Goal: Task Accomplishment & Management: Manage account settings

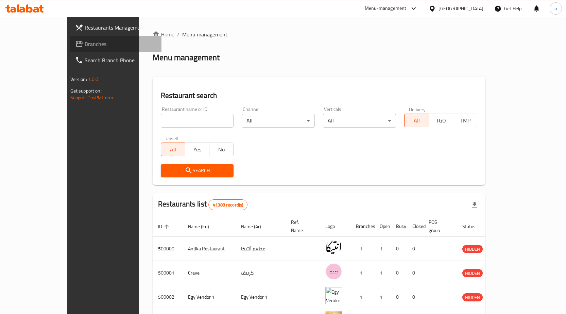
click at [85, 40] on span "Branches" at bounding box center [120, 44] width 71 height 8
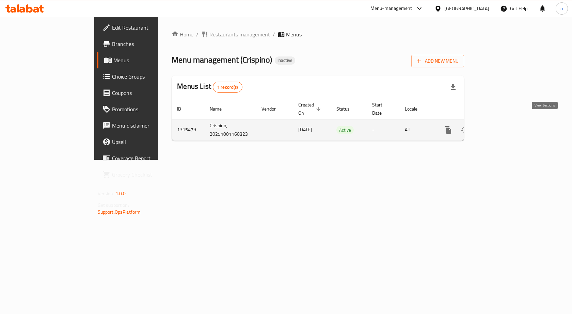
click at [505, 123] on link "enhanced table" at bounding box center [497, 130] width 16 height 16
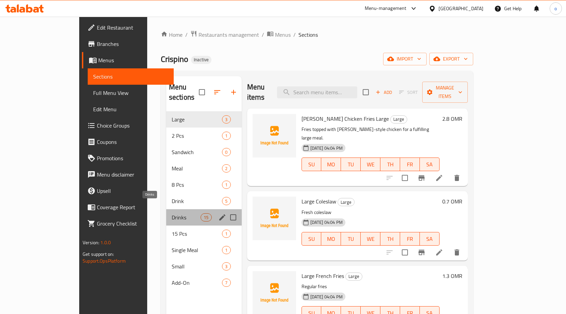
click at [172, 213] on span "Drinks" at bounding box center [186, 217] width 29 height 8
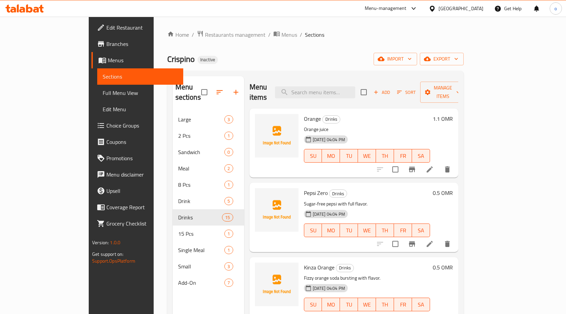
click at [103, 77] on span "Sections" at bounding box center [140, 76] width 75 height 8
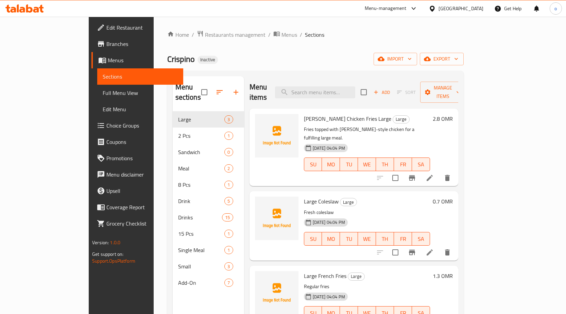
click at [108, 57] on span "Menus" at bounding box center [143, 60] width 70 height 8
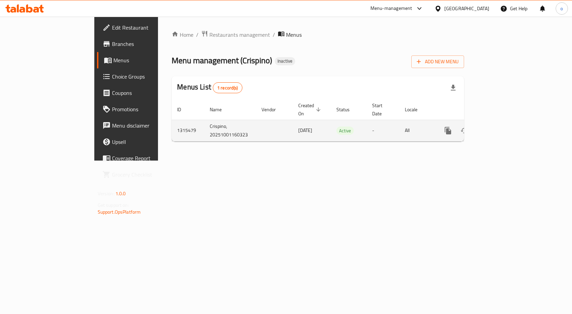
click at [500, 128] on icon "enhanced table" at bounding box center [497, 131] width 6 height 6
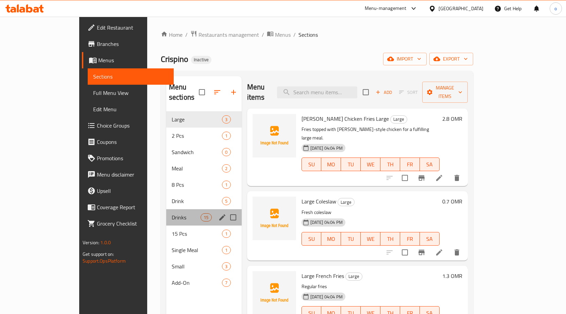
click at [166, 213] on div "Drinks 15" at bounding box center [204, 217] width 76 height 16
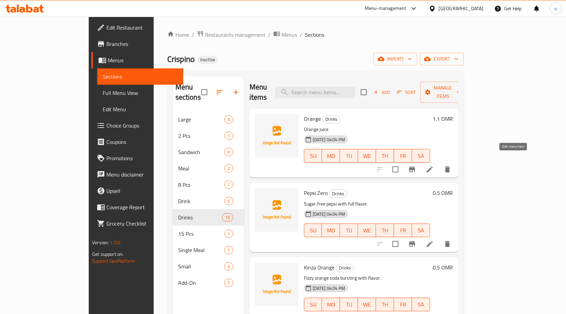
click at [434, 165] on icon at bounding box center [430, 169] width 8 height 8
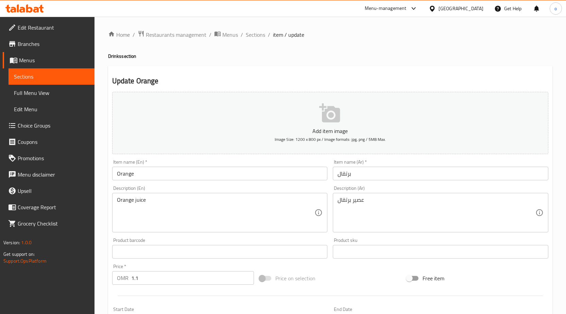
click at [21, 76] on span "Sections" at bounding box center [51, 76] width 75 height 8
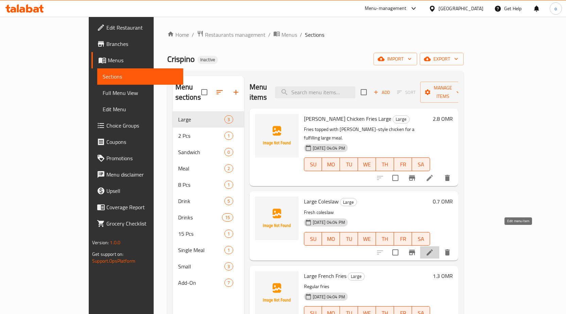
click at [434, 248] on icon at bounding box center [430, 252] width 8 height 8
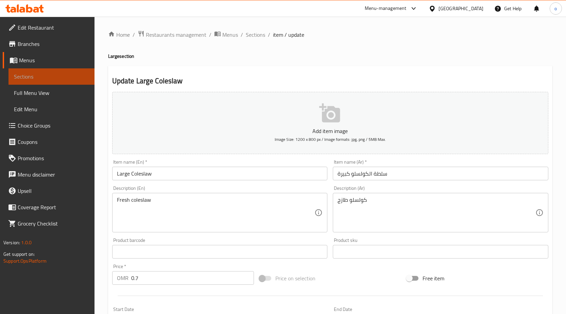
click at [37, 74] on span "Sections" at bounding box center [51, 76] width 75 height 8
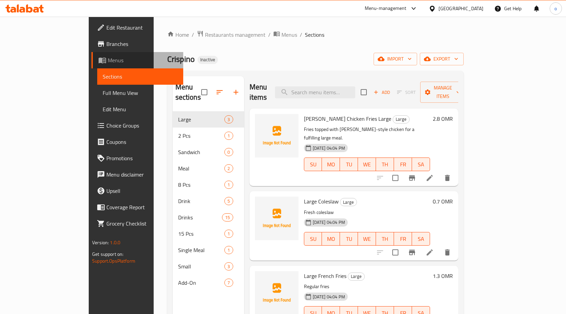
click at [108, 63] on span "Menus" at bounding box center [143, 60] width 70 height 8
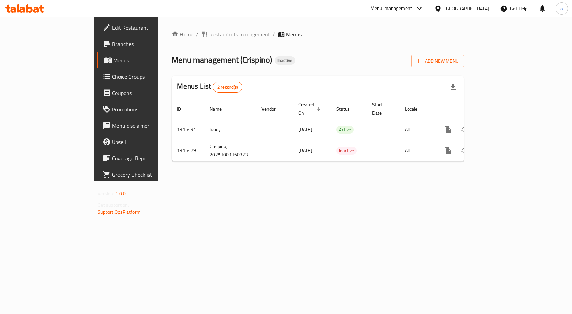
click at [358, 181] on div "Home / Restaurants management / Menus Menu management ( [PERSON_NAME] ) Inactiv…" at bounding box center [317, 99] width 319 height 164
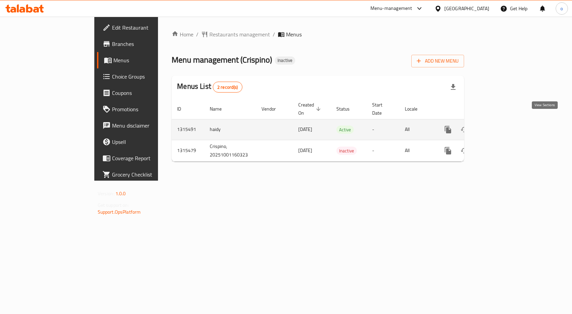
click at [501, 126] on icon "enhanced table" at bounding box center [497, 130] width 8 height 8
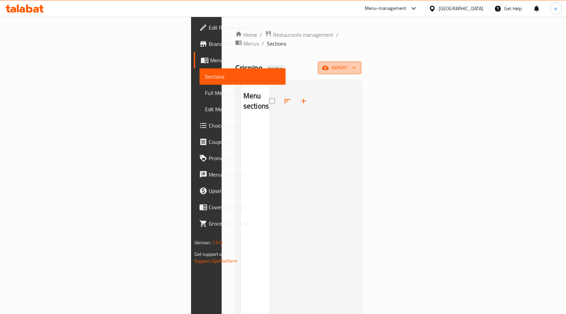
click at [329, 66] on icon "button" at bounding box center [325, 68] width 7 height 4
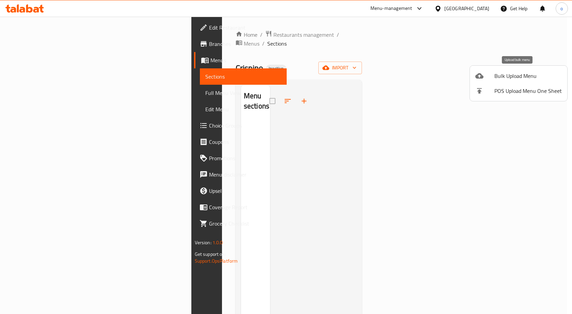
click at [519, 78] on span "Bulk Upload Menu" at bounding box center [527, 76] width 67 height 8
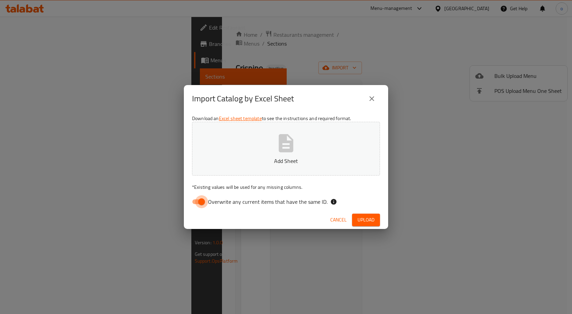
click at [198, 203] on input "Overwrite any current items that have the same ID." at bounding box center [201, 201] width 39 height 13
checkbox input "false"
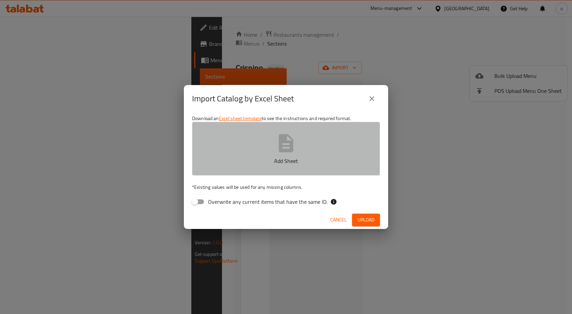
click at [295, 151] on icon "button" at bounding box center [286, 143] width 22 height 22
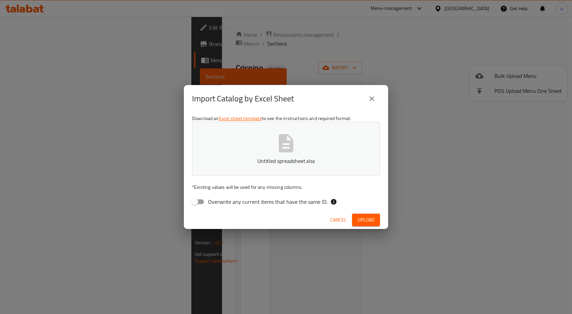
click at [364, 222] on span "Upload" at bounding box center [365, 220] width 17 height 9
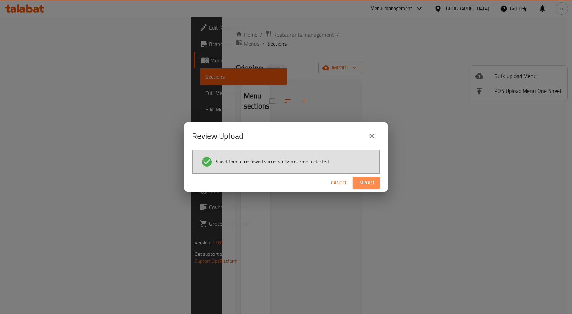
click at [377, 183] on button "Import" at bounding box center [365, 183] width 27 height 13
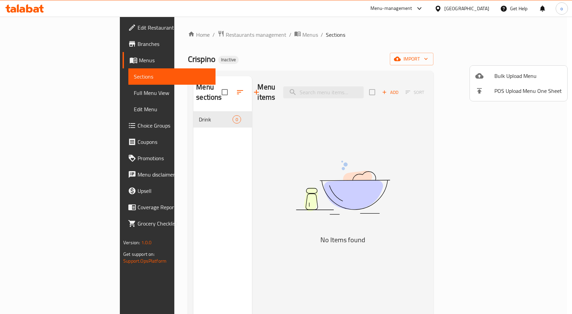
click at [296, 148] on div at bounding box center [286, 157] width 572 height 314
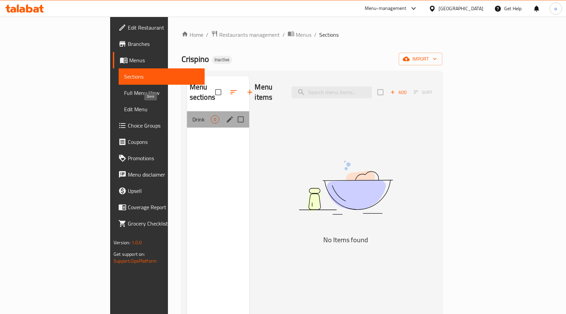
click at [193, 115] on span "Drink" at bounding box center [202, 119] width 19 height 8
click at [226, 115] on icon "edit" at bounding box center [230, 119] width 8 height 8
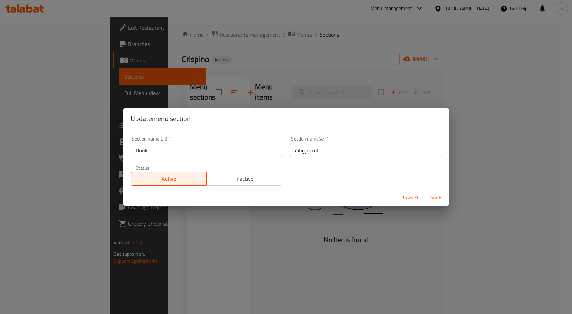
click at [323, 262] on div "Update menu section Section name(En)   * Drink Section name(En) * Section name(…" at bounding box center [286, 157] width 572 height 314
click at [63, 63] on div "Update menu section Section name(En)   * Drink Section name(En) * Section name(…" at bounding box center [286, 157] width 572 height 314
click at [409, 197] on span "Cancel" at bounding box center [411, 197] width 16 height 9
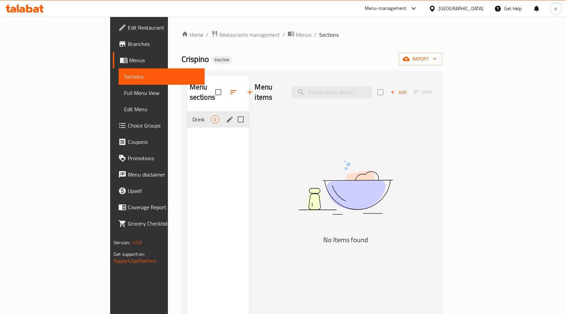
click at [113, 67] on link "Menus" at bounding box center [159, 60] width 92 height 16
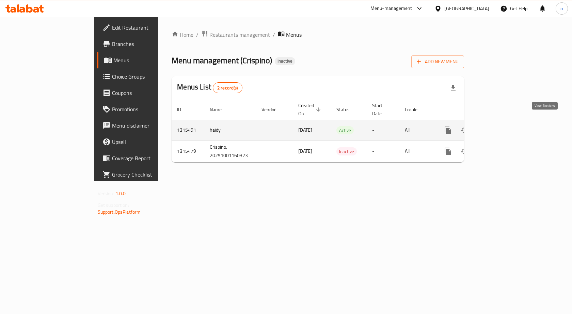
click at [500, 127] on icon "enhanced table" at bounding box center [497, 130] width 6 height 6
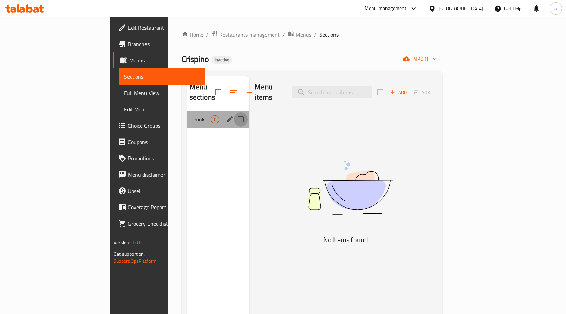
click at [234, 112] on input "Menu sections" at bounding box center [241, 119] width 14 height 14
checkbox input "true"
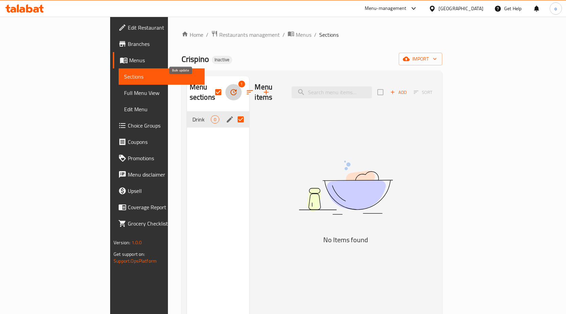
click at [231, 89] on icon "button" at bounding box center [234, 92] width 6 height 6
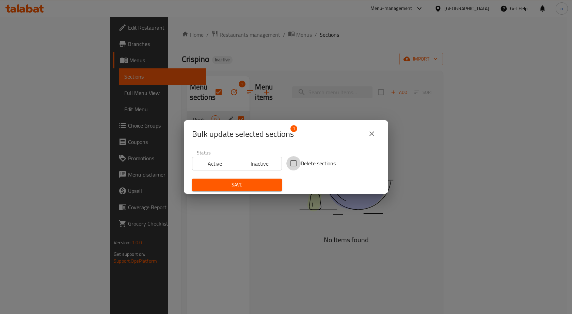
click at [291, 162] on input "Delete sections" at bounding box center [293, 163] width 14 height 14
checkbox input "true"
click at [233, 183] on span "Save" at bounding box center [236, 185] width 79 height 9
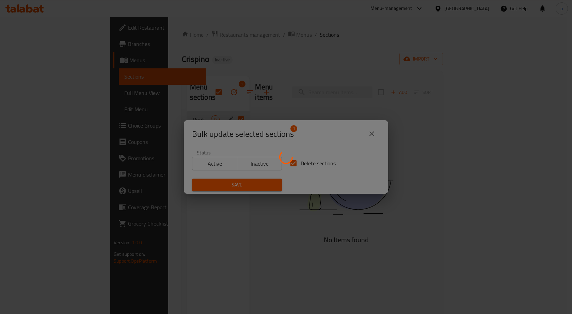
checkbox input "false"
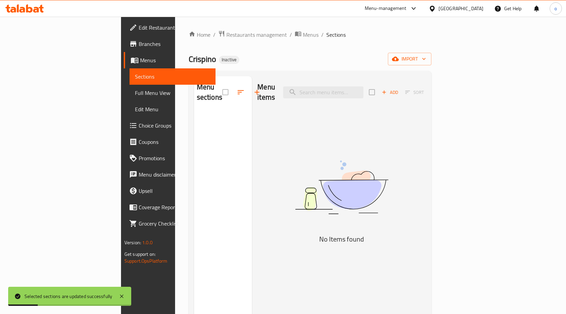
click at [135, 79] on span "Sections" at bounding box center [172, 76] width 75 height 8
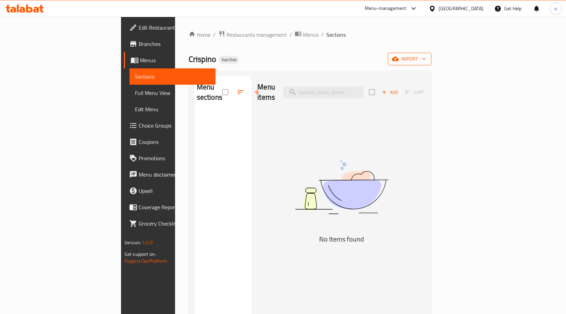
click at [426, 60] on span "import" at bounding box center [410, 59] width 33 height 9
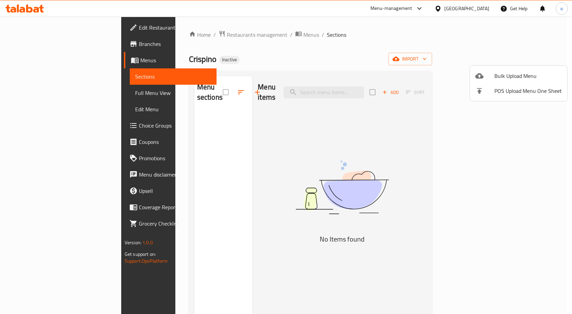
click at [525, 69] on li "Bulk Upload Menu" at bounding box center [517, 75] width 97 height 15
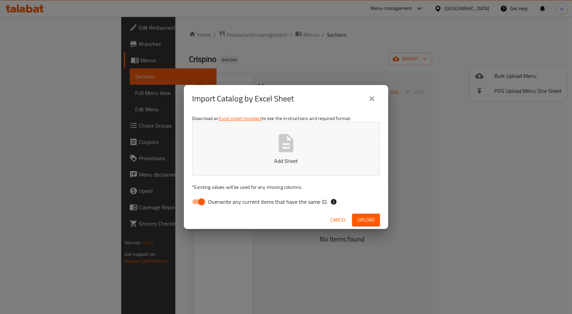
click at [194, 200] on input "Overwrite any current items that have the same ID." at bounding box center [201, 201] width 39 height 13
checkbox input "false"
click at [267, 143] on button "Add Sheet" at bounding box center [286, 149] width 188 height 54
click at [372, 223] on span "Upload" at bounding box center [365, 220] width 17 height 9
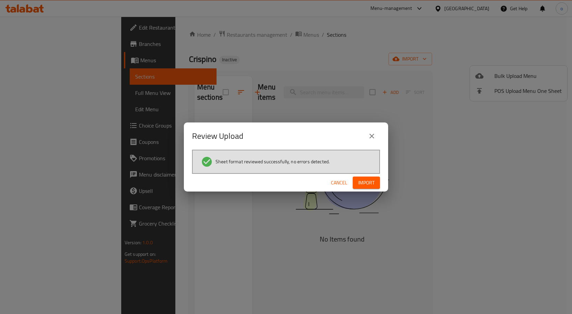
click at [379, 183] on button "Import" at bounding box center [365, 183] width 27 height 13
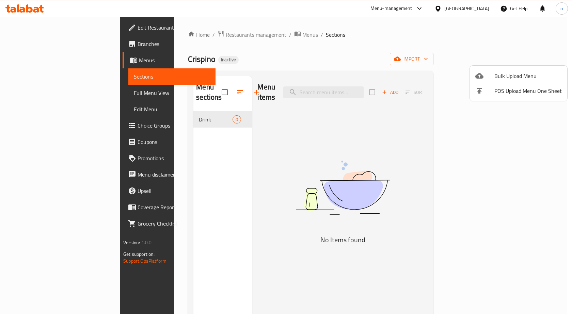
click at [161, 112] on div at bounding box center [286, 157] width 572 height 314
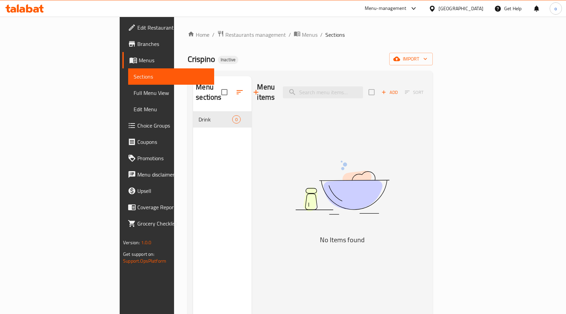
click at [193, 116] on div "Drink 0" at bounding box center [222, 119] width 59 height 16
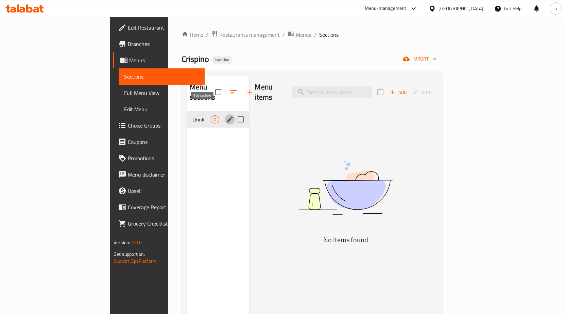
click at [226, 115] on icon "edit" at bounding box center [230, 119] width 8 height 8
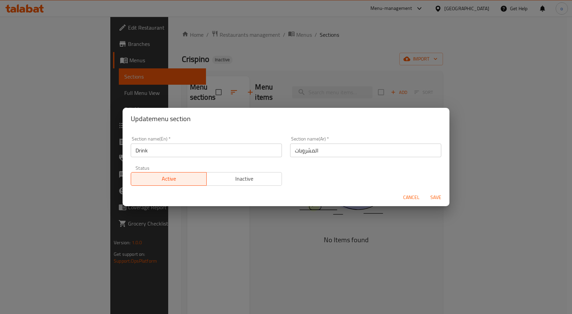
click at [413, 198] on span "Cancel" at bounding box center [411, 197] width 16 height 9
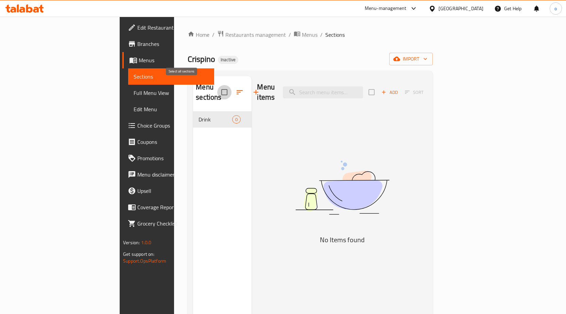
click at [217, 87] on input "checkbox" at bounding box center [224, 92] width 14 height 14
checkbox input "true"
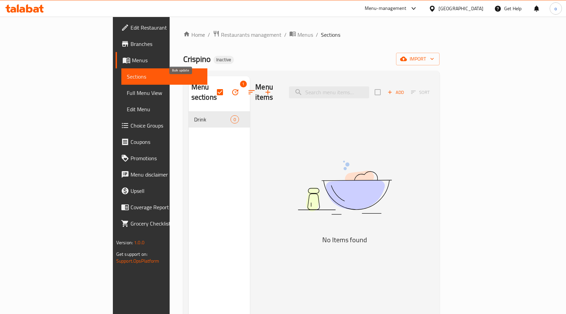
click at [231, 88] on icon "button" at bounding box center [235, 92] width 8 height 8
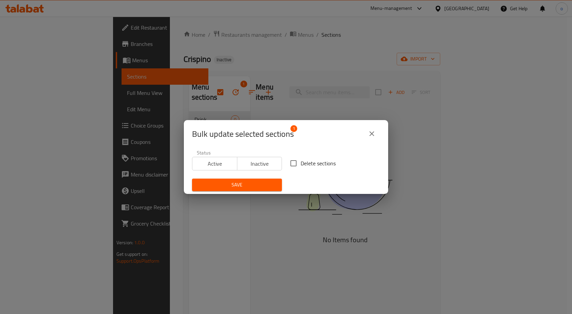
click at [292, 165] on input "Delete sections" at bounding box center [293, 163] width 14 height 14
checkbox input "true"
click at [263, 178] on div "Save" at bounding box center [237, 185] width 98 height 21
click at [262, 183] on span "Save" at bounding box center [236, 185] width 79 height 9
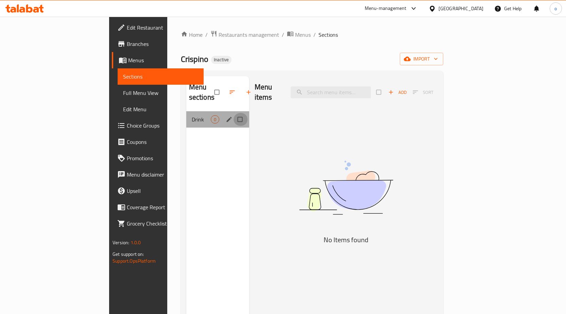
click at [234, 113] on input "Menu sections" at bounding box center [241, 119] width 14 height 13
checkbox input "true"
click at [229, 89] on icon "button" at bounding box center [232, 92] width 7 height 7
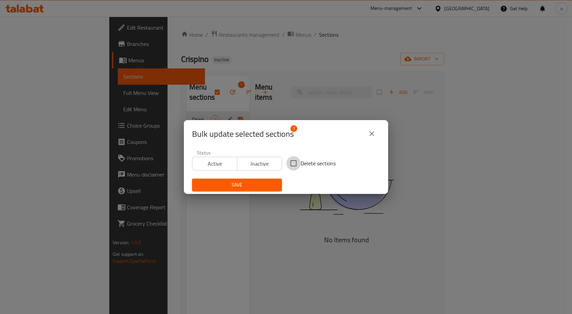
click at [291, 163] on input "Delete sections" at bounding box center [293, 163] width 14 height 14
checkbox input "true"
click at [247, 186] on span "Save" at bounding box center [236, 185] width 79 height 9
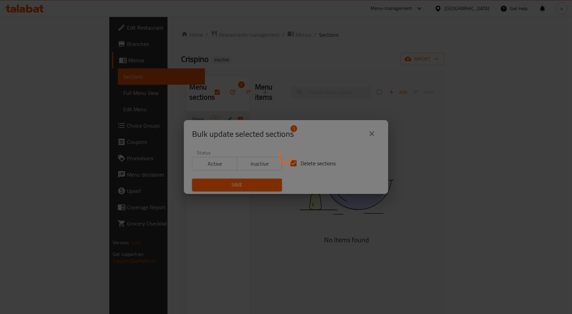
checkbox input "false"
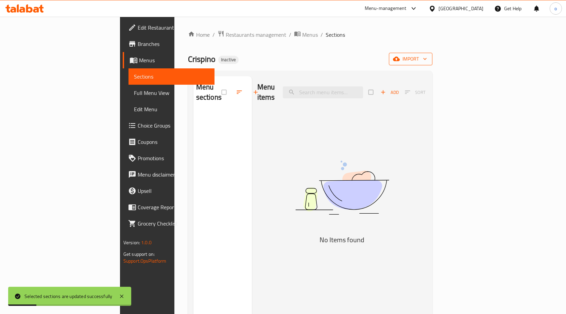
click at [427, 59] on span "import" at bounding box center [411, 59] width 33 height 9
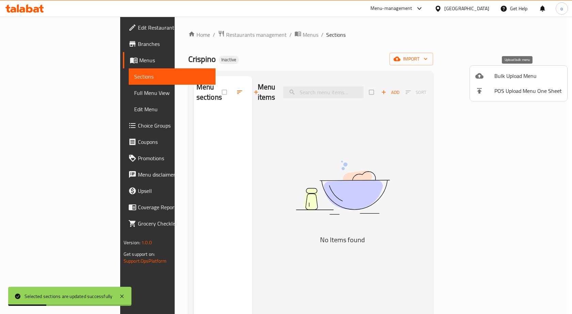
click at [505, 77] on span "Bulk Upload Menu" at bounding box center [527, 76] width 67 height 8
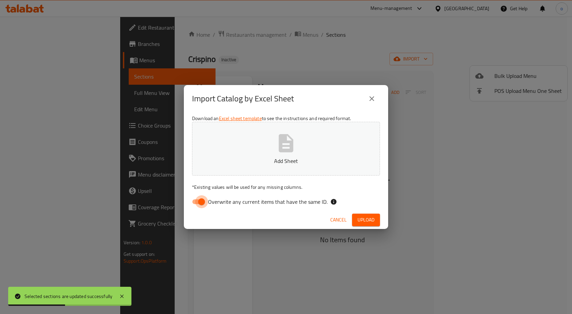
click at [199, 204] on input "Overwrite any current items that have the same ID." at bounding box center [201, 201] width 39 height 13
checkbox input "false"
click at [272, 150] on button "Add Sheet" at bounding box center [286, 149] width 188 height 54
click at [371, 220] on span "Upload" at bounding box center [365, 220] width 17 height 9
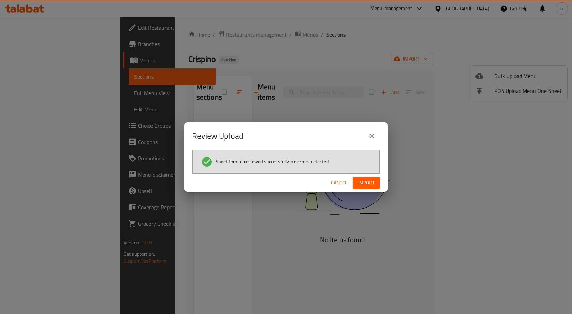
click at [373, 183] on span "Import" at bounding box center [366, 183] width 16 height 9
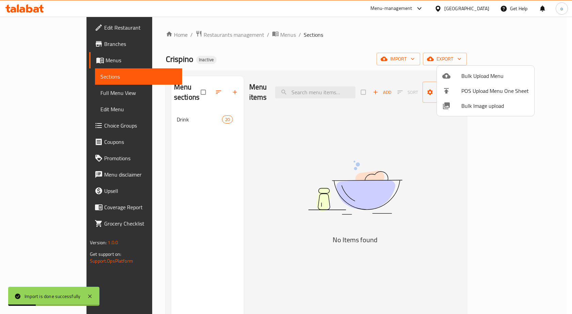
click at [126, 99] on div at bounding box center [286, 157] width 572 height 314
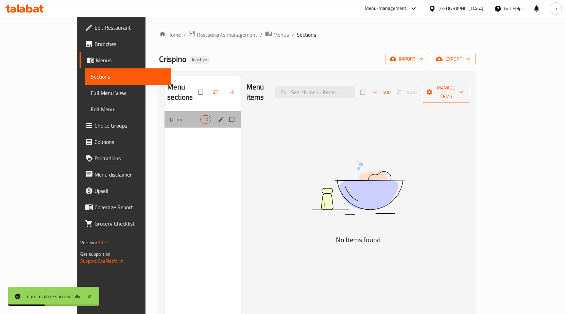
click at [165, 115] on div "Drink 20" at bounding box center [203, 119] width 77 height 16
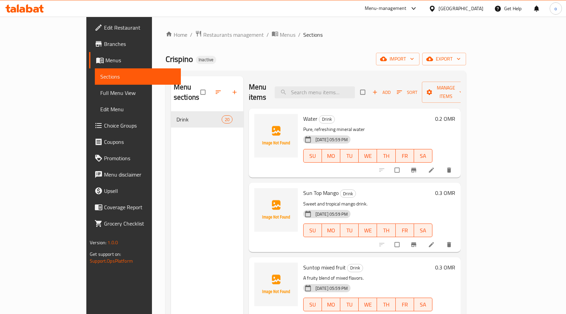
scroll to position [34, 0]
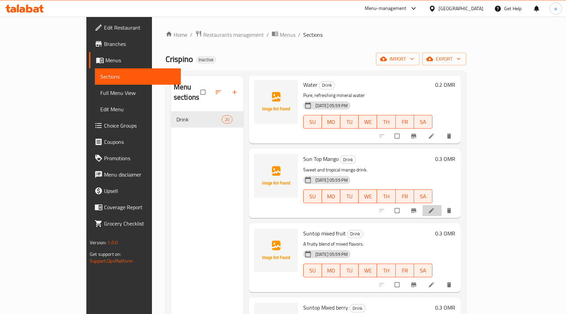
click at [442, 205] on li at bounding box center [432, 210] width 19 height 11
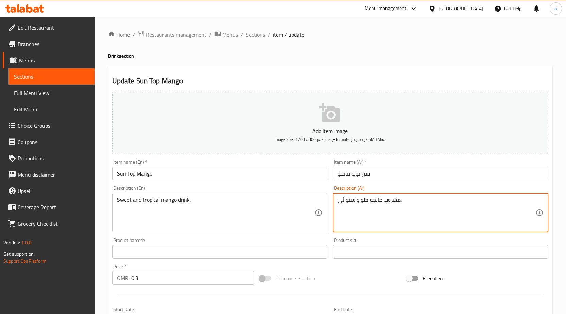
drag, startPoint x: 339, startPoint y: 200, endPoint x: 357, endPoint y: 199, distance: 17.4
click at [356, 202] on textarea "مشروب مانجو حلو وتروبكيل ." at bounding box center [437, 213] width 198 height 32
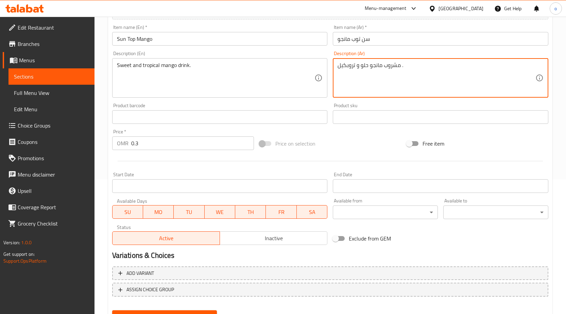
scroll to position [167, 0]
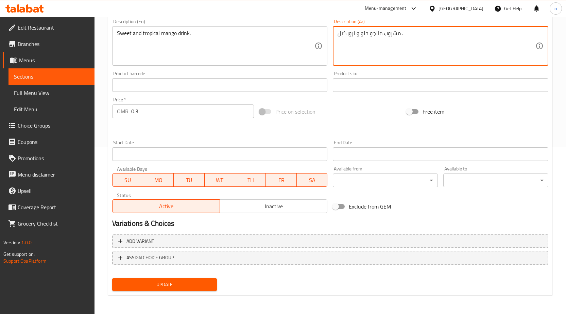
type textarea "مشروب مانجو حلو و تروبكيل ."
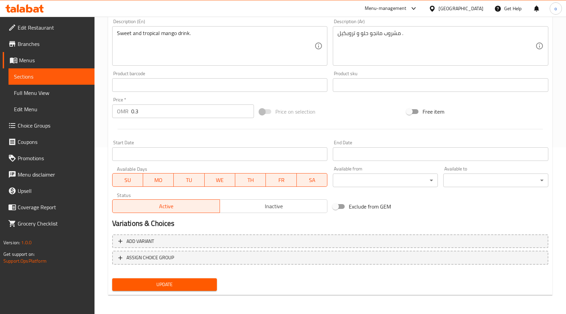
click at [165, 292] on div "Update" at bounding box center [165, 285] width 111 height 18
drag, startPoint x: 170, startPoint y: 283, endPoint x: 178, endPoint y: 283, distance: 8.5
click at [170, 283] on span "Update" at bounding box center [165, 284] width 94 height 9
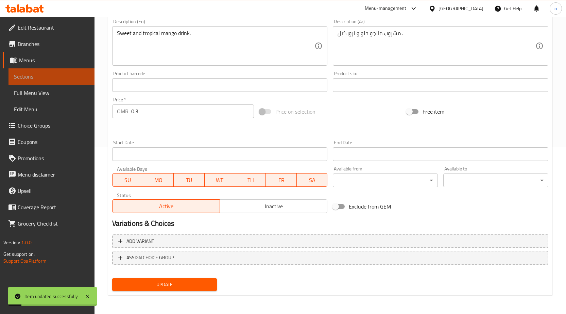
click at [55, 80] on span "Sections" at bounding box center [51, 76] width 75 height 8
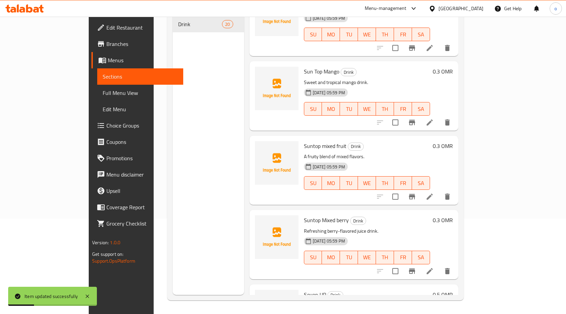
scroll to position [34, 0]
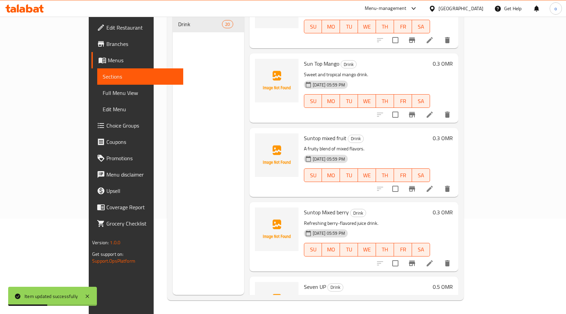
click at [440, 183] on li at bounding box center [429, 189] width 19 height 12
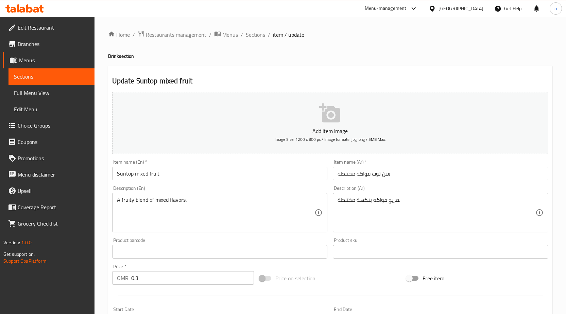
click at [338, 174] on input "سن توب فواكه مختلطة" at bounding box center [441, 174] width 216 height 14
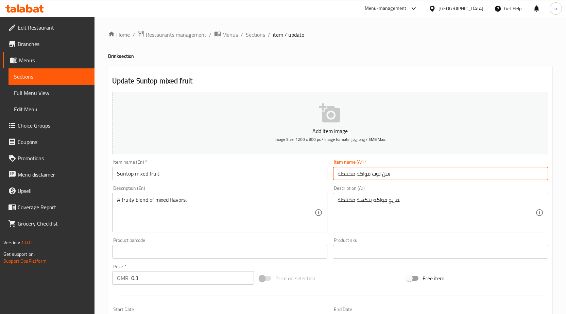
click at [399, 170] on input "سن توب فواكه مختلطة" at bounding box center [441, 174] width 216 height 14
type input "سن توب فواكه ميكس"
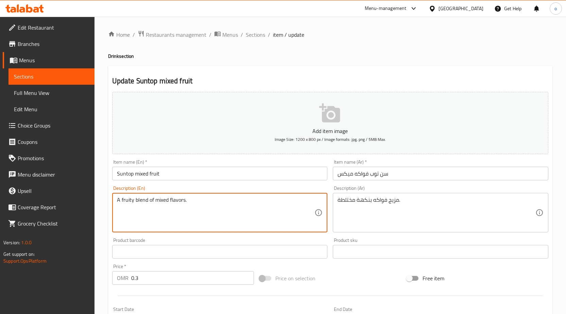
click at [336, 202] on div "مزيج فواكه بنكهة مختلطة. Description (Ar)" at bounding box center [441, 212] width 216 height 39
drag, startPoint x: 169, startPoint y: 202, endPoint x: 186, endPoint y: 202, distance: 16.7
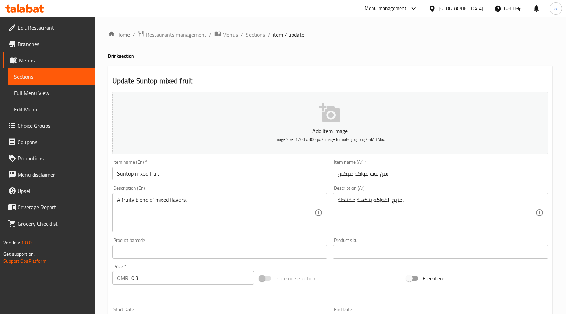
click at [489, 172] on input "سن توب فواكه ميكس" at bounding box center [441, 174] width 216 height 14
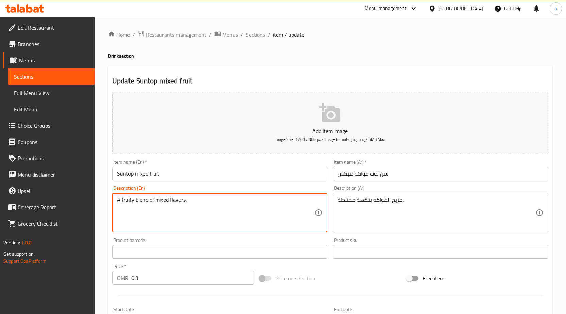
drag, startPoint x: 154, startPoint y: 201, endPoint x: 162, endPoint y: 201, distance: 7.5
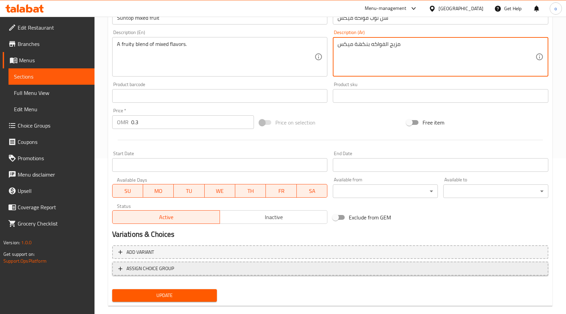
scroll to position [167, 0]
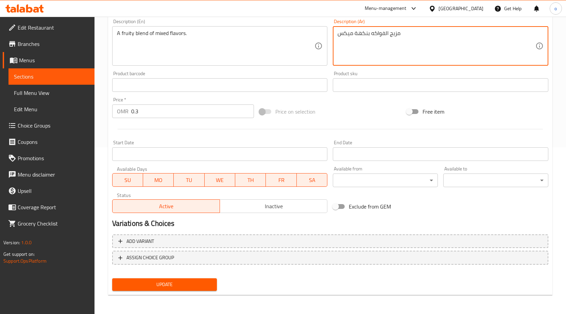
type textarea "مزيج الفواكه بنكهة ميكس"
click at [208, 281] on span "Update" at bounding box center [165, 284] width 94 height 9
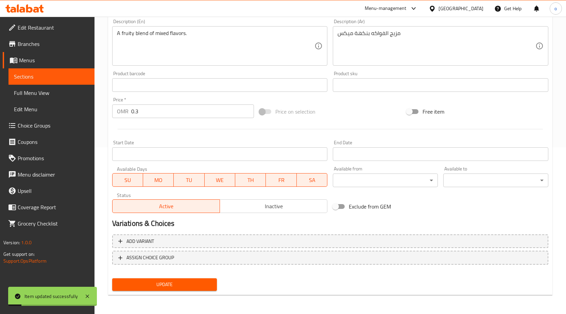
click at [57, 80] on span "Sections" at bounding box center [51, 76] width 75 height 8
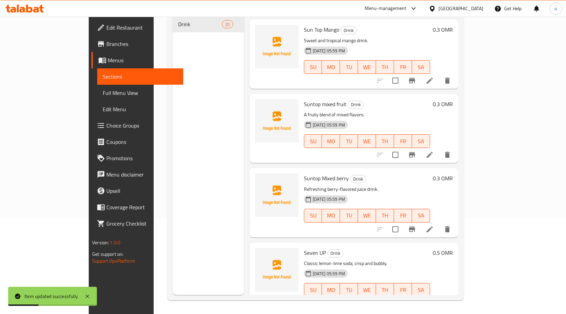
scroll to position [102, 0]
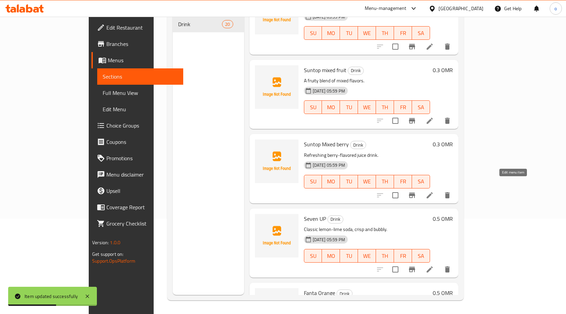
click at [434, 191] on icon at bounding box center [430, 195] width 8 height 8
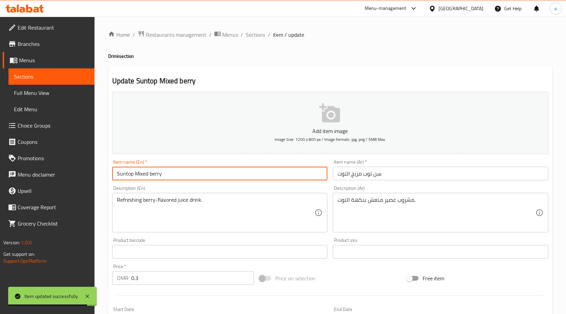
drag, startPoint x: 149, startPoint y: 173, endPoint x: 164, endPoint y: 180, distance: 16.6
click at [164, 180] on input "Suntop Mixed berry" at bounding box center [220, 174] width 216 height 14
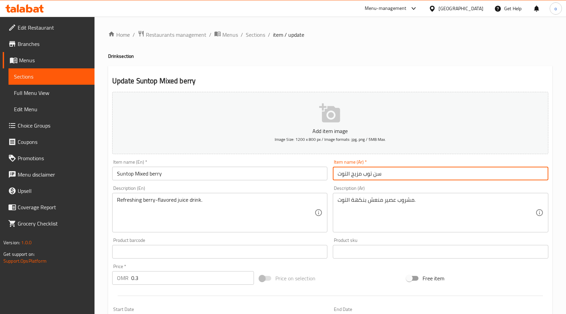
drag, startPoint x: 352, startPoint y: 178, endPoint x: 360, endPoint y: 176, distance: 7.7
click at [360, 176] on input "سن توب مزيج التوت" at bounding box center [441, 174] width 216 height 14
type input "سن توب ميكس التوت"
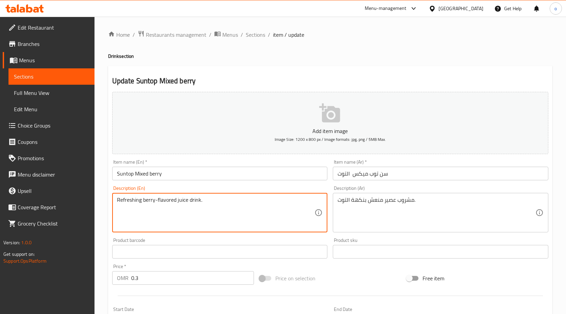
click at [187, 201] on textarea "Refreshing berry-flavored juice drink." at bounding box center [216, 213] width 198 height 32
drag, startPoint x: 205, startPoint y: 201, endPoint x: 79, endPoint y: 201, distance: 126.6
click at [77, 201] on div "Edit Restaurant Branches Menus Sections Full Menu View Edit Menu Choice Groups …" at bounding box center [283, 249] width 566 height 464
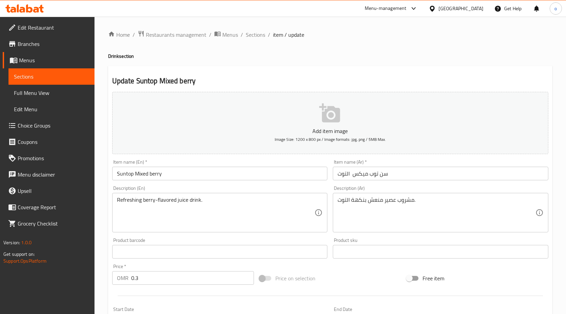
click at [283, 218] on textarea "Refreshing berry-flavored juice drink." at bounding box center [216, 213] width 198 height 32
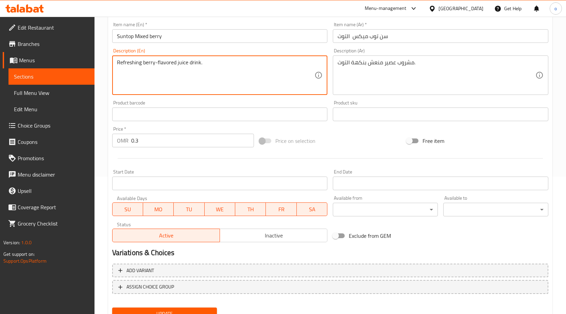
scroll to position [167, 0]
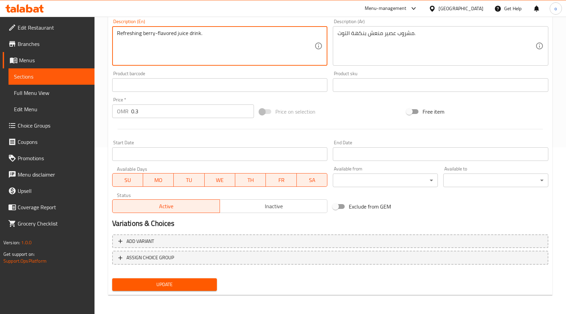
click at [161, 286] on span "Update" at bounding box center [165, 284] width 94 height 9
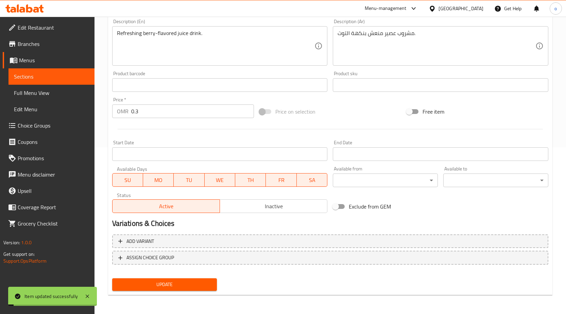
click at [68, 83] on link "Sections" at bounding box center [52, 76] width 86 height 16
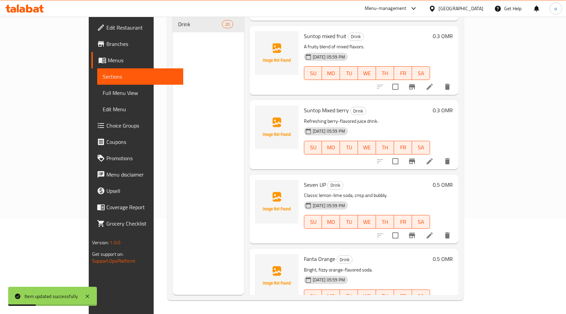
scroll to position [204, 0]
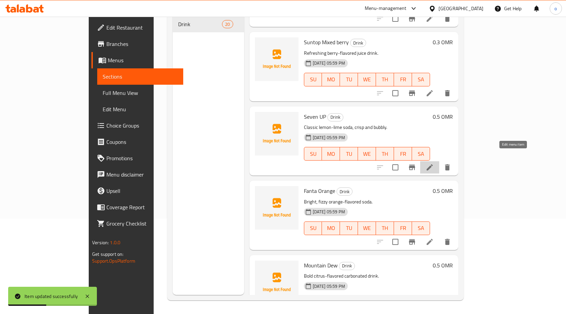
click at [433, 164] on icon at bounding box center [430, 167] width 6 height 6
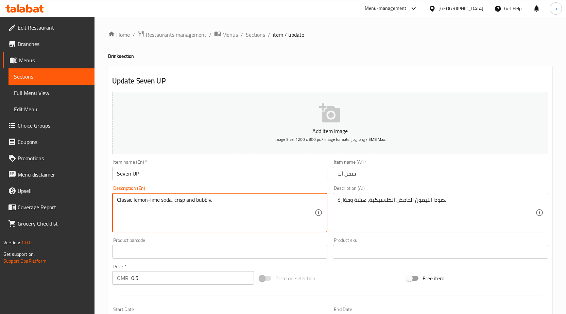
drag, startPoint x: 185, startPoint y: 201, endPoint x: 176, endPoint y: 198, distance: 10.3
drag, startPoint x: 197, startPoint y: 202, endPoint x: 212, endPoint y: 206, distance: 16.0
click at [212, 206] on textarea "Classic lemon-lime soda, crisp and bubbly." at bounding box center [216, 213] width 198 height 32
click at [188, 201] on textarea "Classic lemon-lime soda, crisp and bubbly." at bounding box center [216, 213] width 198 height 32
drag, startPoint x: 186, startPoint y: 200, endPoint x: 175, endPoint y: 200, distance: 11.6
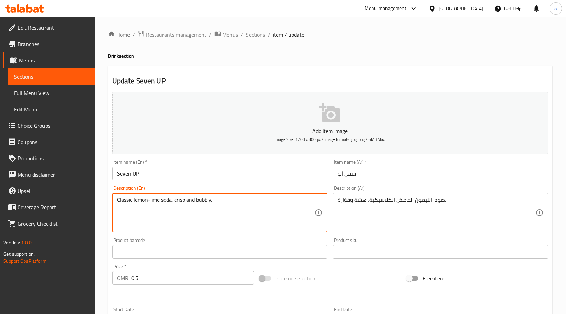
click at [175, 200] on textarea "Classic lemon-lime soda, crisp and bubbly." at bounding box center [216, 213] width 198 height 32
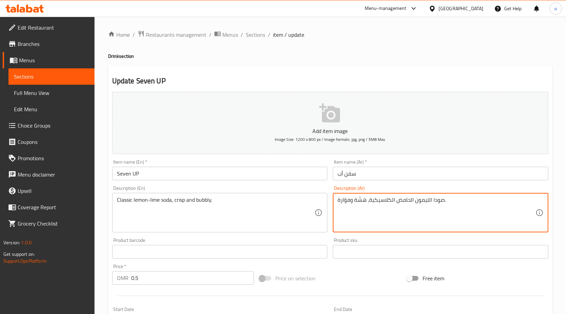
drag, startPoint x: 355, startPoint y: 199, endPoint x: 366, endPoint y: 200, distance: 11.2
type textarea "صودا الليمون الحامض الكلاسيكية، [PERSON_NAME] وفوّارة."
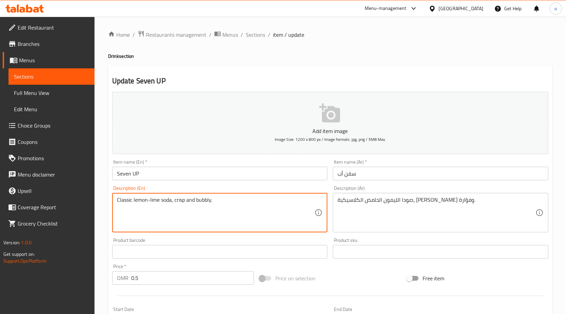
drag, startPoint x: 159, startPoint y: 202, endPoint x: 150, endPoint y: 200, distance: 9.4
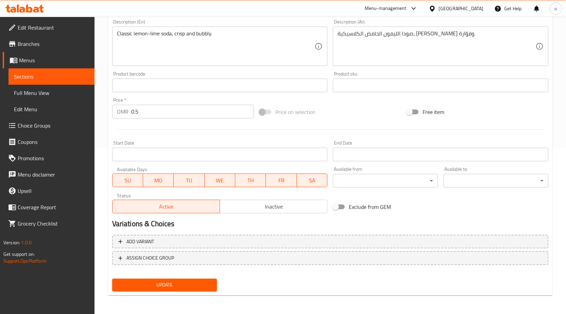
scroll to position [167, 0]
click at [169, 291] on button "Update" at bounding box center [164, 284] width 105 height 13
click at [69, 75] on span "Sections" at bounding box center [51, 76] width 75 height 8
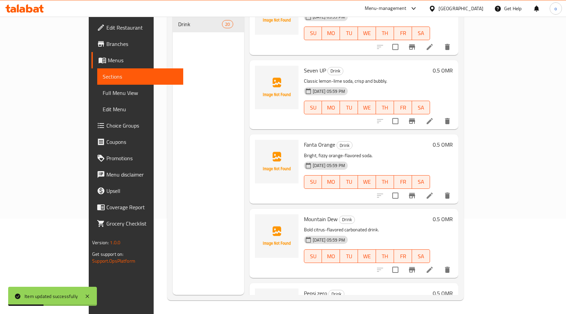
scroll to position [272, 0]
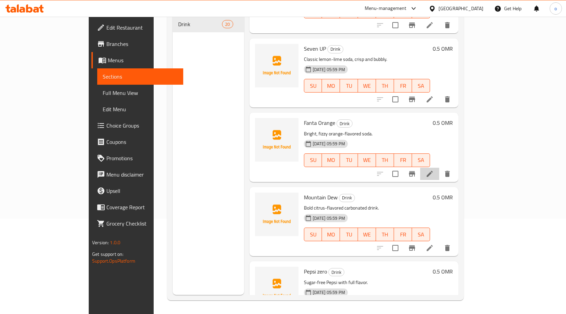
click at [440, 168] on li at bounding box center [429, 174] width 19 height 12
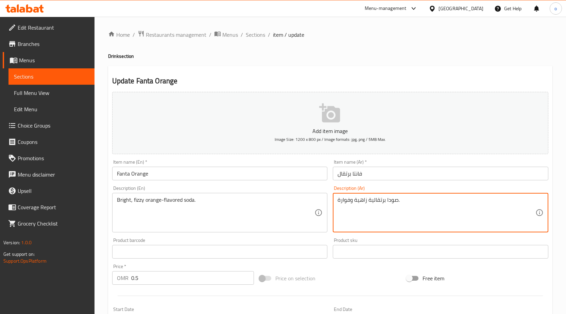
drag, startPoint x: 383, startPoint y: 203, endPoint x: 387, endPoint y: 203, distance: 3.4
click at [387, 203] on textarea "صودا برتقالية زاهية وفوارة." at bounding box center [437, 213] width 198 height 32
click at [386, 201] on textarea "صودا برتقالية زاهية وفوارة." at bounding box center [437, 213] width 198 height 32
click at [383, 202] on textarea "صودا برتقالية زاهية وفوارة." at bounding box center [437, 213] width 198 height 32
drag, startPoint x: 368, startPoint y: 199, endPoint x: 384, endPoint y: 202, distance: 16.6
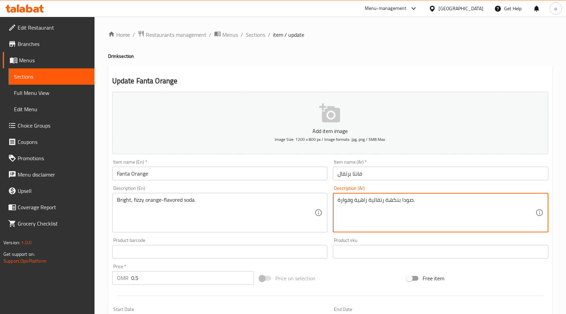
click at [384, 202] on textarea "صودا بنكهة رتقالية زاهية وفوارة." at bounding box center [437, 213] width 198 height 32
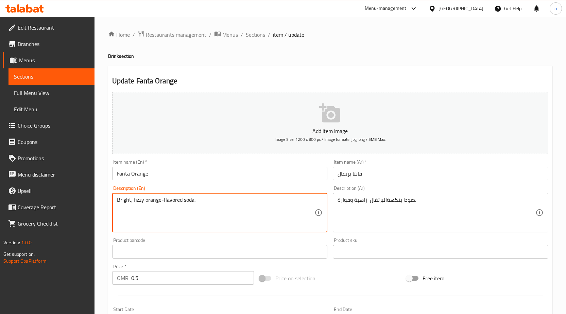
drag, startPoint x: 131, startPoint y: 199, endPoint x: 112, endPoint y: 199, distance: 19.1
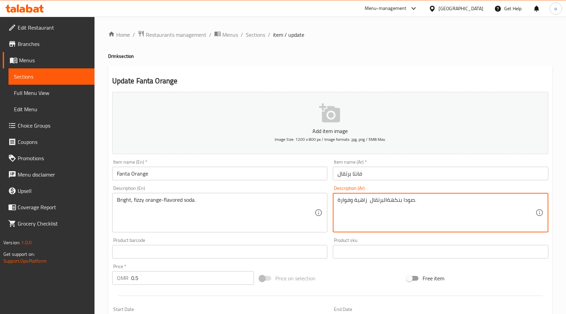
click at [338, 200] on textarea "صودا بنكهةالبرتقال زاهية وفوارة." at bounding box center [437, 213] width 198 height 32
click at [435, 205] on textarea "صودا بنكهةالبرتقال زاهية وفوارة." at bounding box center [437, 213] width 198 height 32
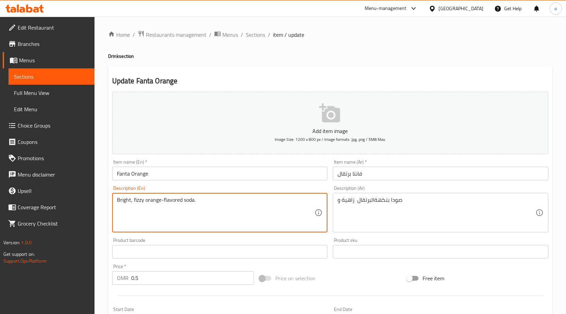
drag, startPoint x: 144, startPoint y: 199, endPoint x: 132, endPoint y: 200, distance: 12.0
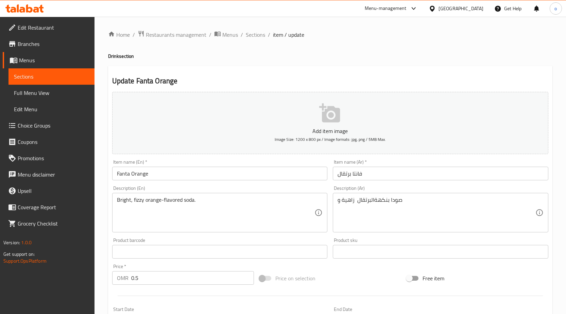
click at [337, 202] on div "صودا بنكهةالبرتقال زاهية و Description (Ar)" at bounding box center [441, 212] width 216 height 39
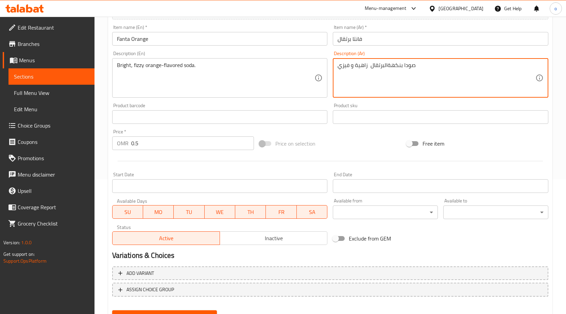
scroll to position [167, 0]
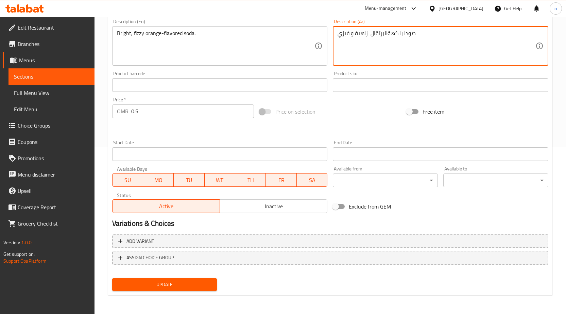
type textarea "صودا بنكهةالبرتقال زاهية و فيزي"
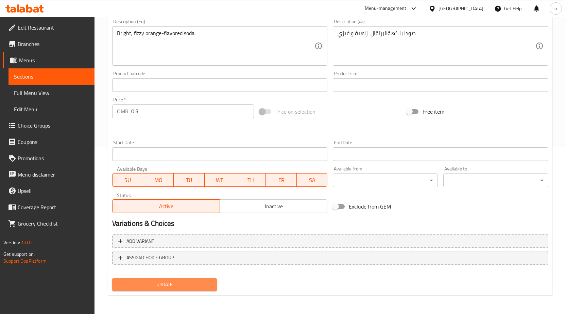
click at [199, 284] on span "Update" at bounding box center [165, 284] width 94 height 9
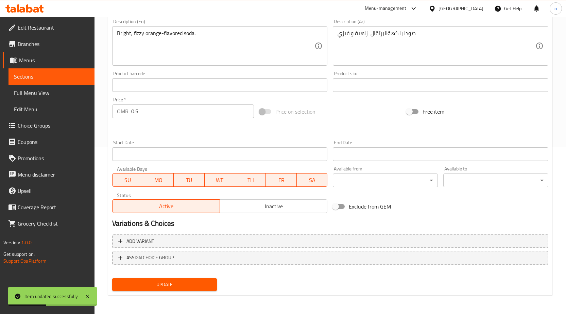
click at [72, 77] on span "Sections" at bounding box center [51, 76] width 75 height 8
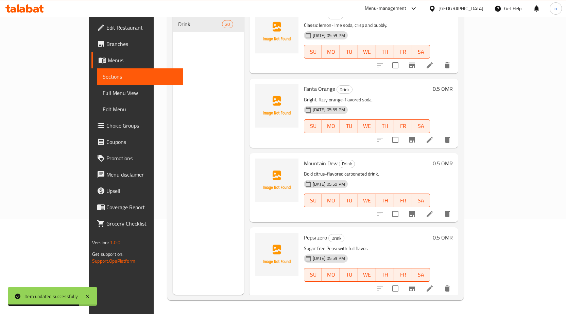
scroll to position [340, 0]
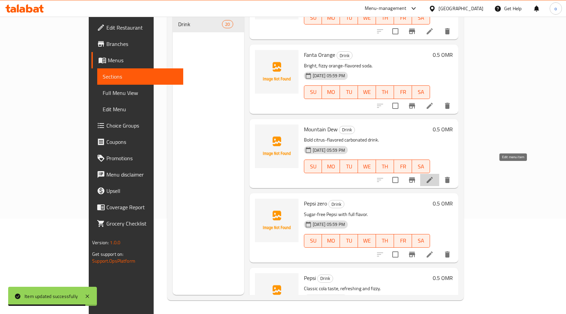
click at [434, 176] on icon at bounding box center [430, 180] width 8 height 8
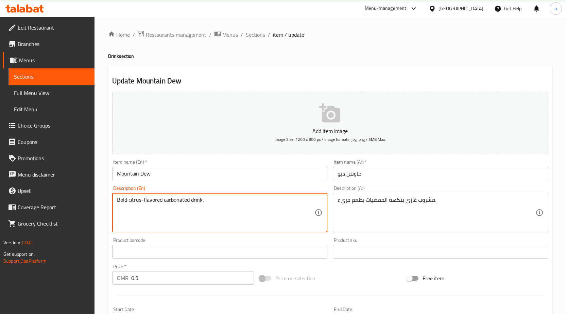
drag, startPoint x: 202, startPoint y: 201, endPoint x: 163, endPoint y: 197, distance: 39.0
drag, startPoint x: 139, startPoint y: 201, endPoint x: 133, endPoint y: 200, distance: 6.9
click at [133, 200] on textarea "Bold citrus-flavored carbonated drink." at bounding box center [216, 213] width 198 height 32
click at [150, 218] on textarea "Bold citrus-flavored carbonated drink." at bounding box center [216, 213] width 198 height 32
drag, startPoint x: 128, startPoint y: 199, endPoint x: 114, endPoint y: 200, distance: 14.3
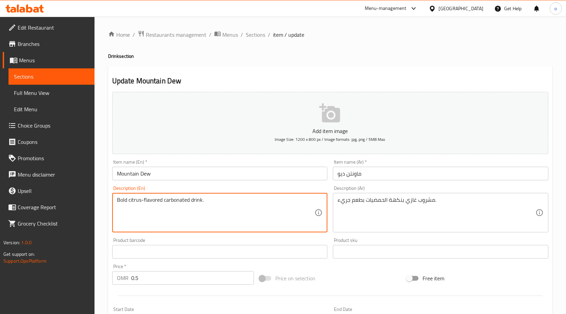
click at [114, 200] on div "Bold citrus-flavored carbonated drink. Description (En)" at bounding box center [220, 212] width 216 height 39
drag, startPoint x: 141, startPoint y: 199, endPoint x: 128, endPoint y: 202, distance: 13.6
click at [128, 202] on textarea "Bold citrus-flavored carbonated drink." at bounding box center [216, 213] width 198 height 32
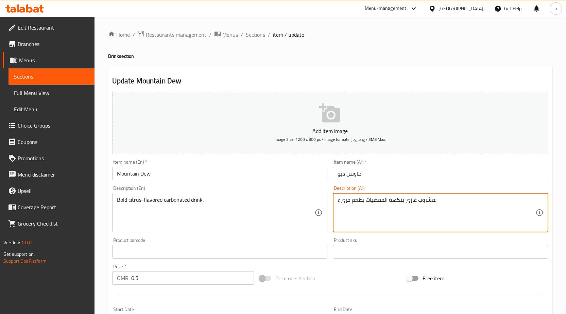
drag, startPoint x: 352, startPoint y: 201, endPoint x: 364, endPoint y: 201, distance: 12.3
click at [352, 198] on textarea "مشروب غازي بنكهة الحمضيات جريء." at bounding box center [437, 213] width 198 height 32
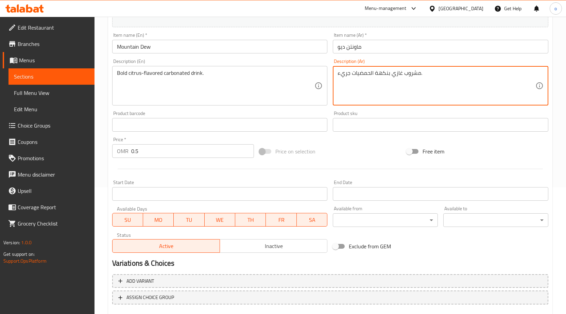
scroll to position [167, 0]
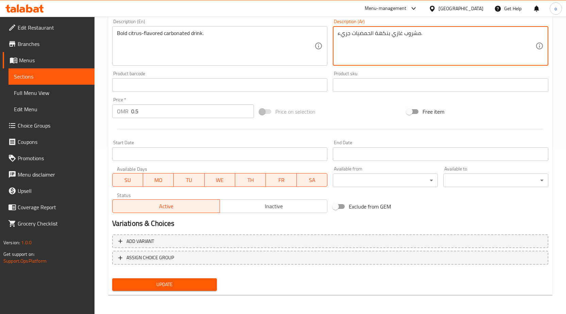
type textarea "مشروب غازي بنكهة الحمضيات جريء."
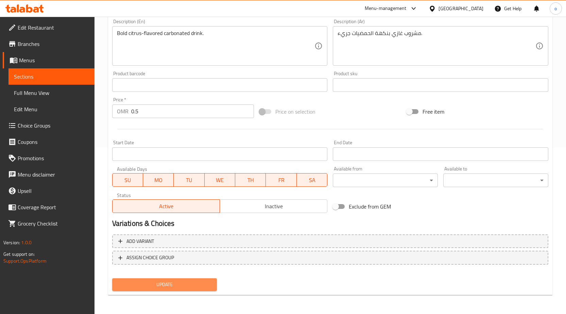
click at [176, 290] on button "Update" at bounding box center [164, 284] width 105 height 13
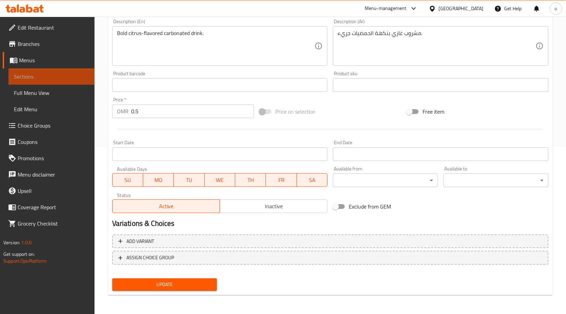
click at [52, 81] on link "Sections" at bounding box center [52, 76] width 86 height 16
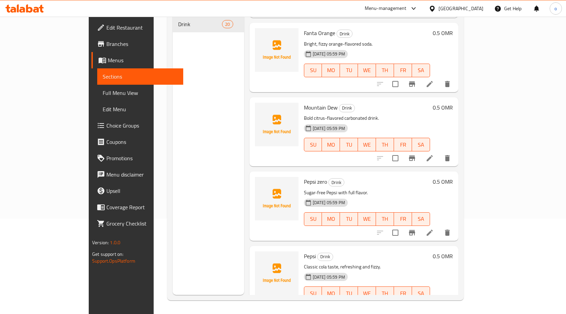
scroll to position [374, 0]
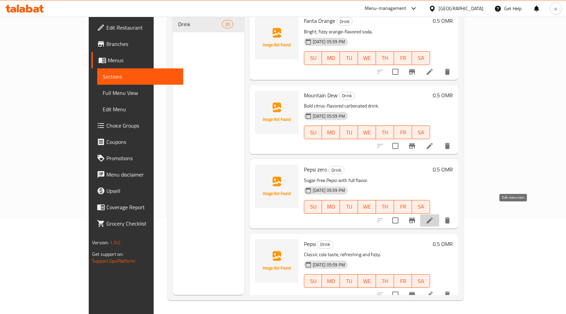
click at [433, 217] on icon at bounding box center [430, 220] width 6 height 6
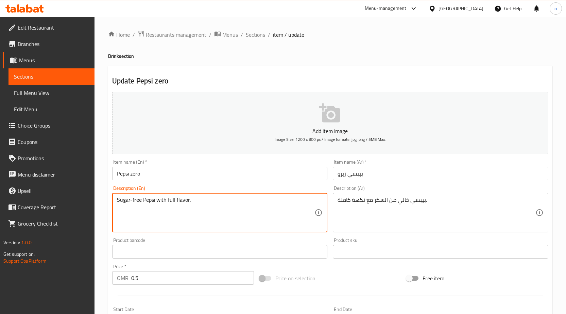
drag, startPoint x: 188, startPoint y: 201, endPoint x: 121, endPoint y: 197, distance: 67.1
click at [190, 234] on div "Description (En) Sugar-free Pepsi with full flavor. Description (En)" at bounding box center [220, 209] width 221 height 52
drag, startPoint x: 187, startPoint y: 201, endPoint x: 95, endPoint y: 197, distance: 92.3
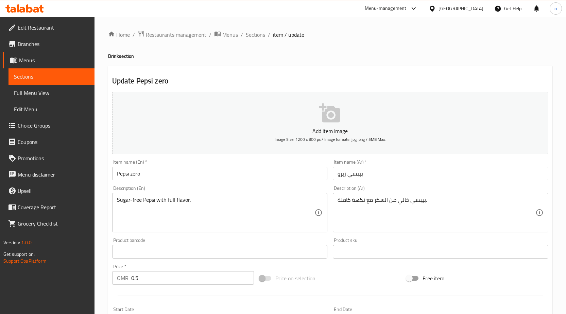
click at [181, 243] on div "Product barcode Product barcode" at bounding box center [220, 248] width 216 height 21
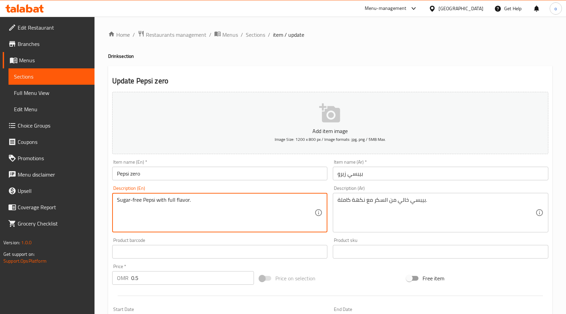
drag, startPoint x: 188, startPoint y: 199, endPoint x: 100, endPoint y: 196, distance: 88.1
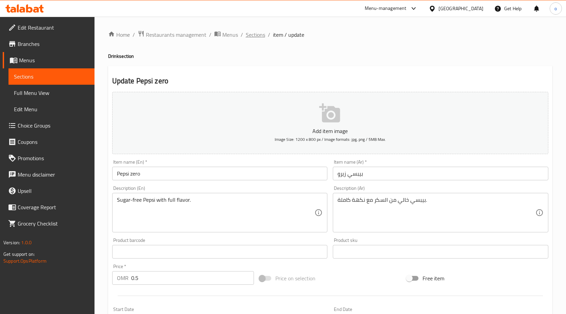
click at [251, 36] on span "Sections" at bounding box center [255, 35] width 19 height 8
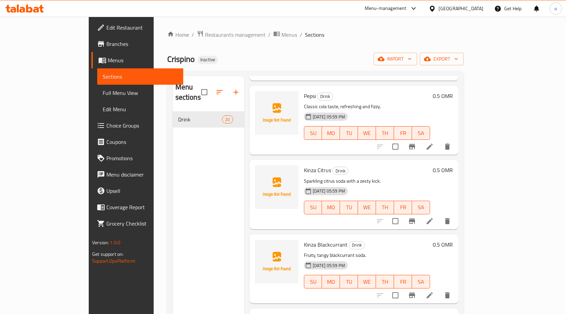
scroll to position [578, 0]
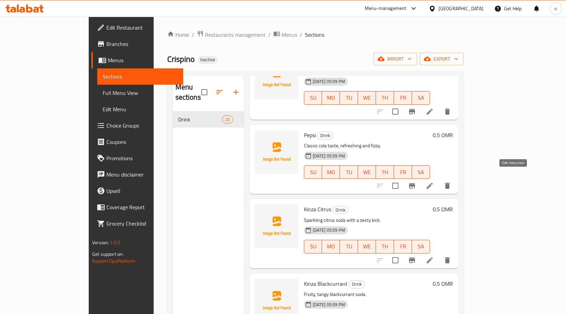
click at [434, 182] on icon at bounding box center [430, 186] width 8 height 8
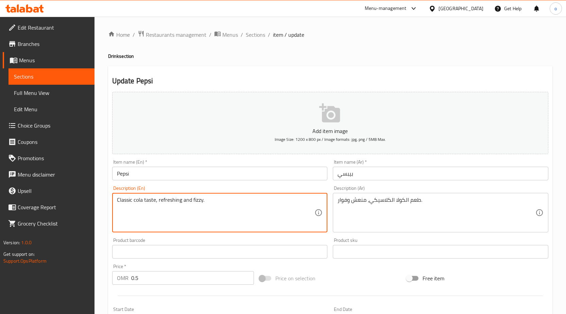
drag, startPoint x: 143, startPoint y: 202, endPoint x: 134, endPoint y: 198, distance: 9.6
drag, startPoint x: 191, startPoint y: 200, endPoint x: 209, endPoint y: 198, distance: 18.8
click at [209, 198] on textarea "Classic cola taste, refreshing and fizzy." at bounding box center [216, 213] width 198 height 32
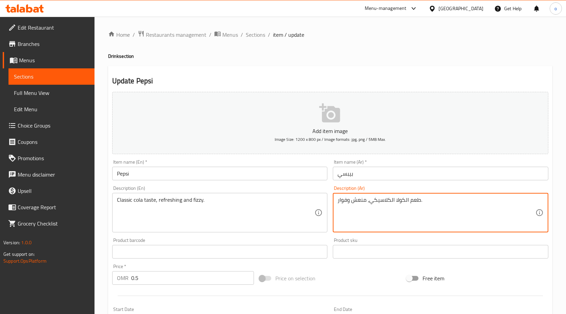
drag, startPoint x: 338, startPoint y: 205, endPoint x: 347, endPoint y: 202, distance: 9.7
click at [351, 200] on textarea "طعم الكولا الكلاسيكي، منعش وفيزي ." at bounding box center [437, 213] width 198 height 32
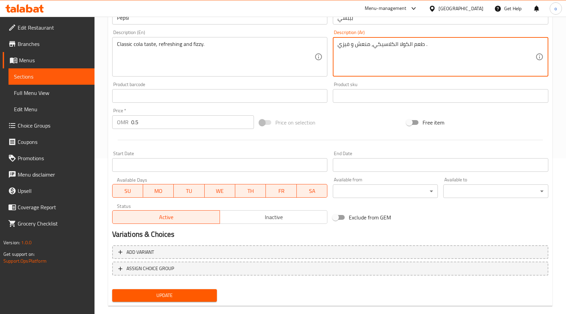
scroll to position [167, 0]
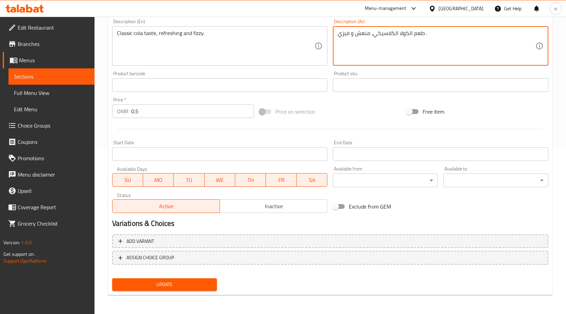
type textarea "طعم الكولا الكلاسيكي، منعش و فيزي ."
click at [204, 290] on button "Update" at bounding box center [164, 284] width 105 height 13
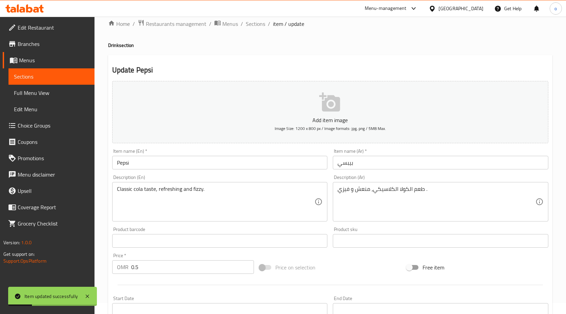
scroll to position [0, 0]
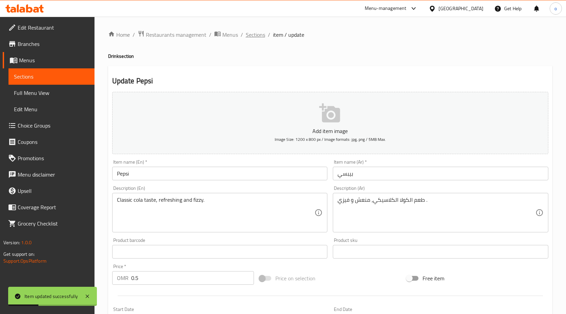
click at [257, 32] on span "Sections" at bounding box center [255, 35] width 19 height 8
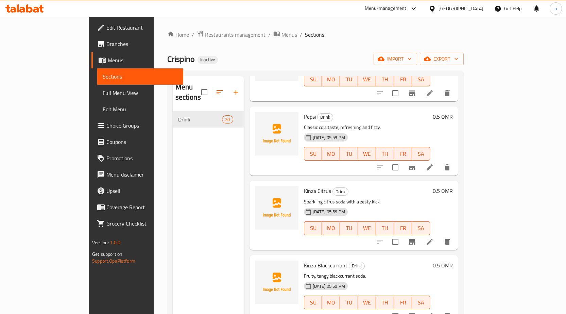
scroll to position [612, 0]
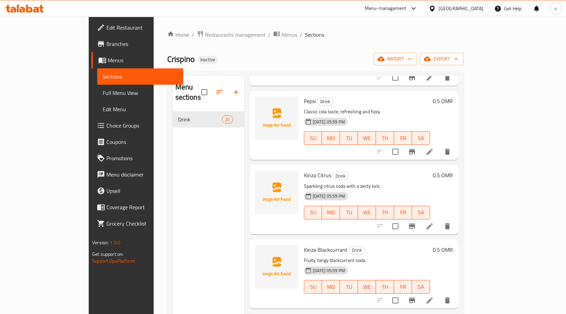
click at [434, 222] on icon at bounding box center [430, 226] width 8 height 8
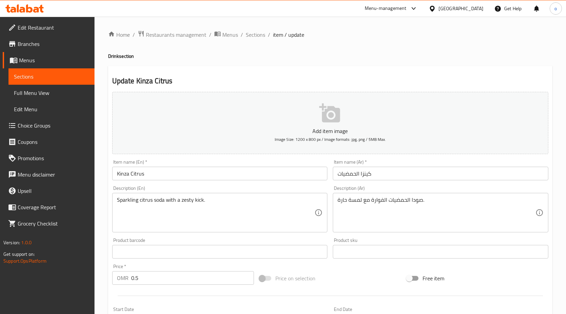
drag, startPoint x: 336, startPoint y: 204, endPoint x: 355, endPoint y: 206, distance: 18.5
click at [355, 206] on div "صودا الحمضيات الفوارة مع لمسة حارة. Description (Ar)" at bounding box center [441, 212] width 216 height 39
drag, startPoint x: 337, startPoint y: 202, endPoint x: 358, endPoint y: 203, distance: 21.5
click at [358, 203] on div "صودا الحمضيات الفوارة مع لمسة حارة. Description (Ar)" at bounding box center [441, 212] width 216 height 39
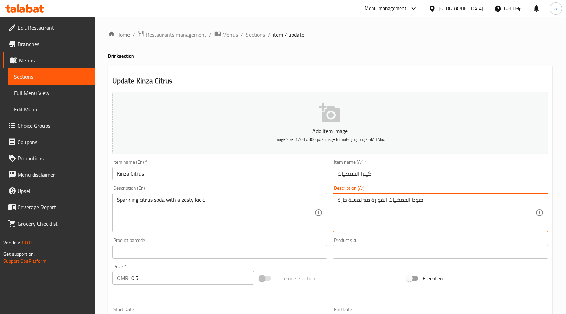
drag, startPoint x: 338, startPoint y: 200, endPoint x: 362, endPoint y: 198, distance: 23.5
click at [362, 198] on textarea "صودا الحمضيات الفوارة مع لمسة حارة." at bounding box center [437, 213] width 198 height 32
drag, startPoint x: 354, startPoint y: 200, endPoint x: 367, endPoint y: 201, distance: 12.3
click at [367, 201] on textarea "صودا الحمضيات الفوارة مع دفعة زيستي ." at bounding box center [437, 213] width 198 height 32
click at [354, 200] on textarea "صودا الحمضيات الفوارة مع لمسة زيستي ." at bounding box center [437, 213] width 198 height 32
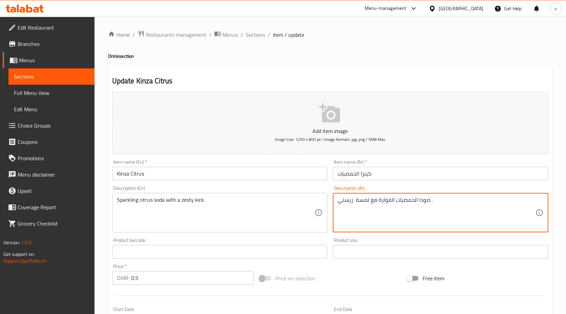
click at [352, 201] on textarea "صودا الحمضيات الفوارة مع لمسة زيستي ." at bounding box center [437, 213] width 198 height 32
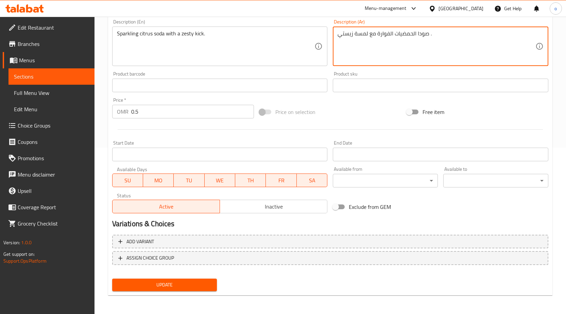
scroll to position [167, 0]
type textarea "صودا الحمضيات الفوارة مع لمسة زيستي ."
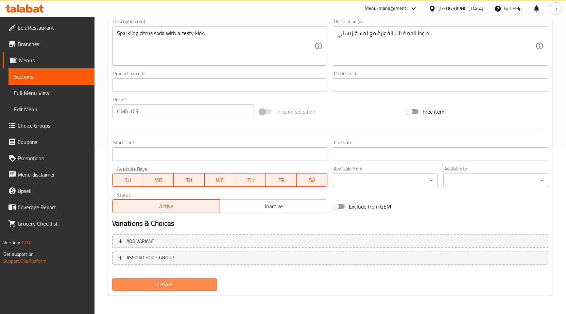
click at [188, 282] on span "Update" at bounding box center [165, 284] width 94 height 9
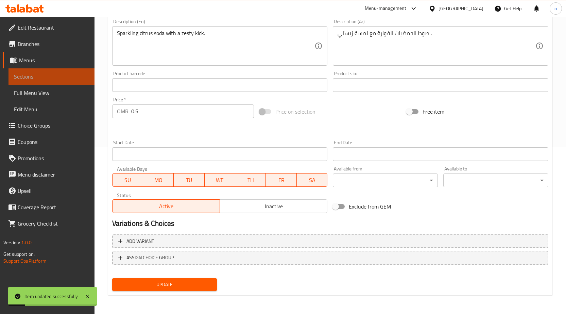
click at [67, 78] on span "Sections" at bounding box center [51, 76] width 75 height 8
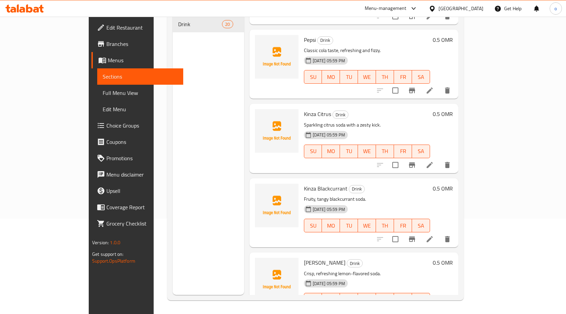
scroll to position [612, 0]
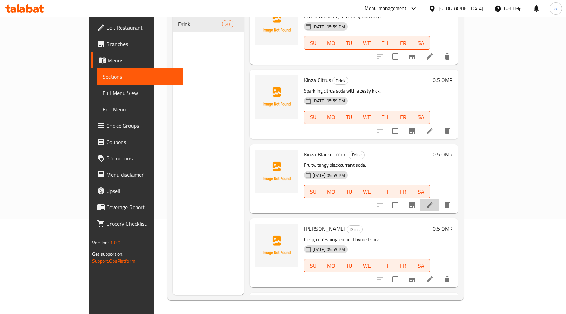
click at [440, 199] on li at bounding box center [429, 205] width 19 height 12
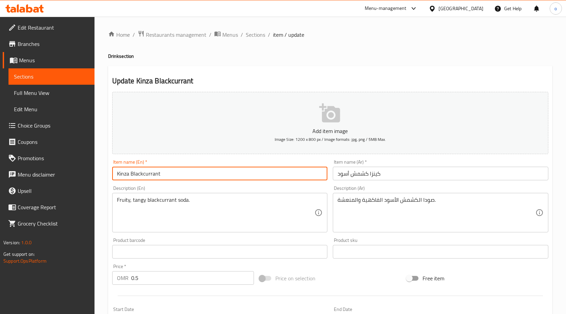
drag, startPoint x: 159, startPoint y: 175, endPoint x: 147, endPoint y: 176, distance: 11.6
click at [131, 176] on input "Kinza Blackcurrant" at bounding box center [220, 174] width 216 height 14
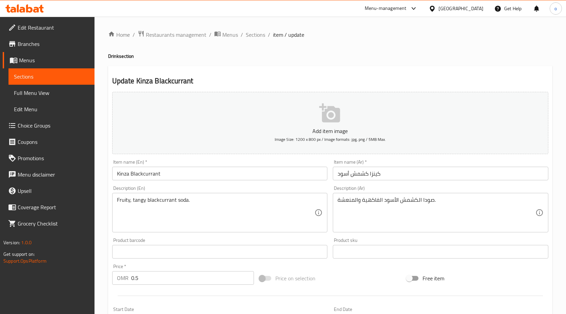
click at [141, 172] on input "Kinza Blackcurrant" at bounding box center [220, 174] width 216 height 14
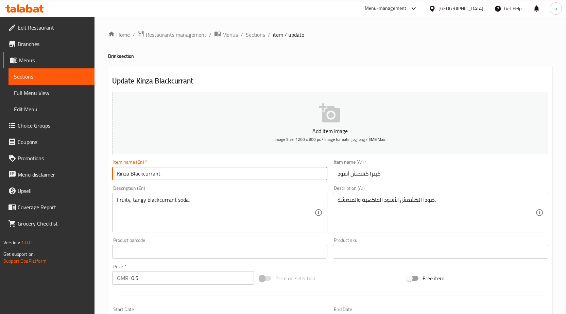
drag, startPoint x: 131, startPoint y: 172, endPoint x: 174, endPoint y: 173, distance: 43.2
click at [174, 173] on input "Kinza Blackcurrant" at bounding box center [220, 174] width 216 height 14
click at [186, 167] on input "Kinza Blackcurrant" at bounding box center [220, 174] width 216 height 14
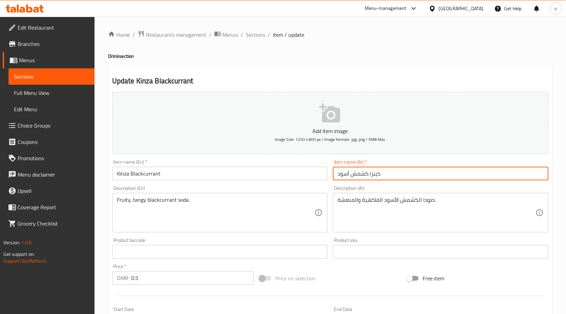
drag, startPoint x: 350, startPoint y: 176, endPoint x: 368, endPoint y: 178, distance: 18.9
click at [368, 178] on input "كينزا كشمش أسود" at bounding box center [441, 174] width 216 height 14
type input "كينزا عنب أسود"
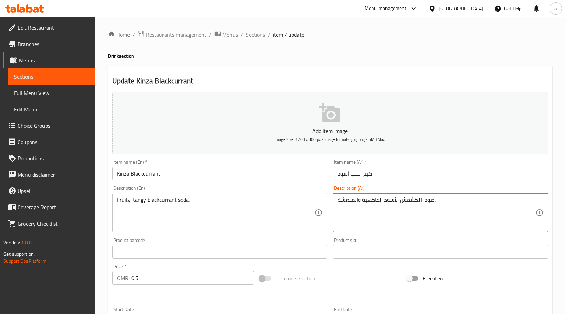
drag, startPoint x: 400, startPoint y: 201, endPoint x: 421, endPoint y: 204, distance: 21.0
click at [399, 200] on textarea "صودا العنب الأسود الفاكهية والمنعشة." at bounding box center [437, 213] width 198 height 32
click at [400, 201] on textarea "صودا العنب الأسود الفاكهية والمنعشة." at bounding box center [437, 213] width 198 height 32
click at [398, 199] on textarea "صودا العنب الأسود الفاكهية والمنعشة." at bounding box center [437, 213] width 198 height 32
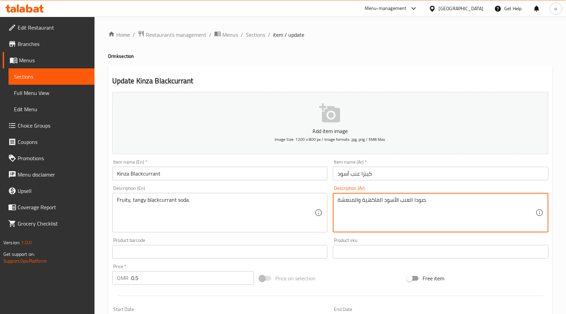
type textarea "صودا العنب الأسود الفاكهية والمنعشة."
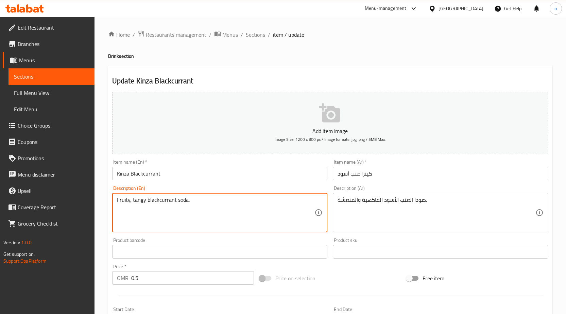
drag, startPoint x: 130, startPoint y: 198, endPoint x: 117, endPoint y: 204, distance: 14.2
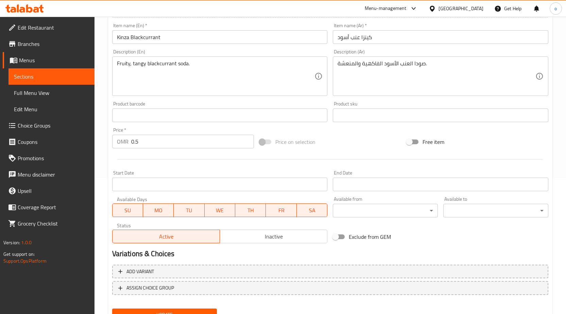
scroll to position [167, 0]
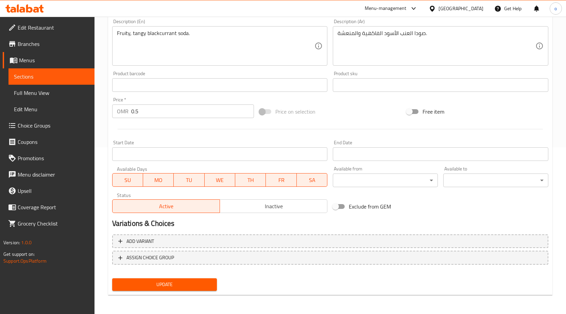
click at [179, 286] on span "Update" at bounding box center [165, 284] width 94 height 9
click at [75, 72] on link "Sections" at bounding box center [52, 76] width 86 height 16
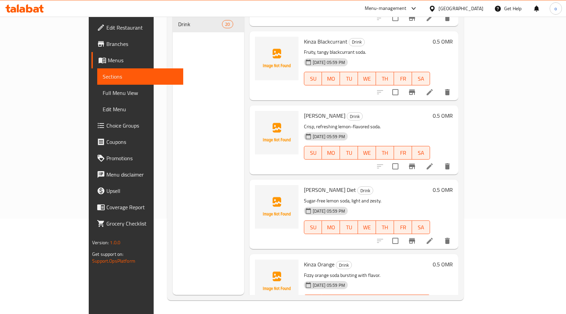
scroll to position [714, 0]
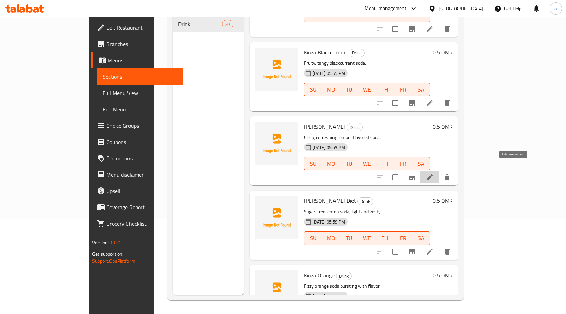
click at [433, 174] on icon at bounding box center [430, 177] width 6 height 6
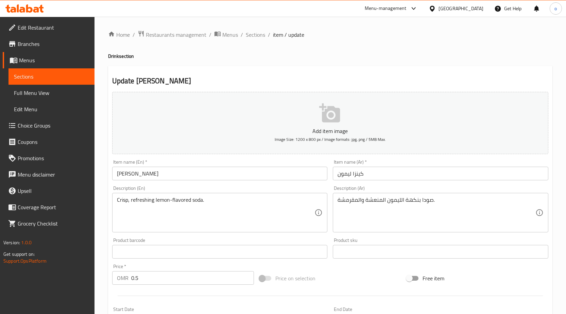
drag, startPoint x: 337, startPoint y: 202, endPoint x: 356, endPoint y: 205, distance: 18.6
click at [356, 205] on div "صودا بنكهة الليمون المنعشة والمقرمشة. Description (Ar)" at bounding box center [441, 212] width 216 height 39
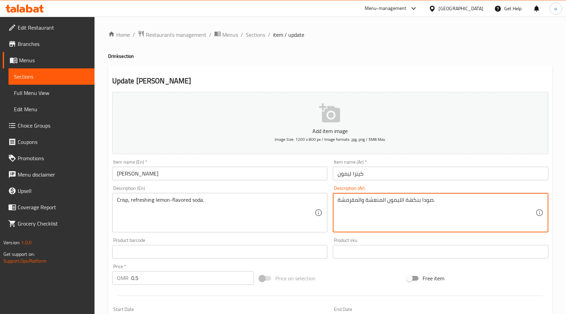
click at [462, 198] on textarea "صودا بنكهة الليمون المنعشة والمقرمشة." at bounding box center [437, 213] width 198 height 32
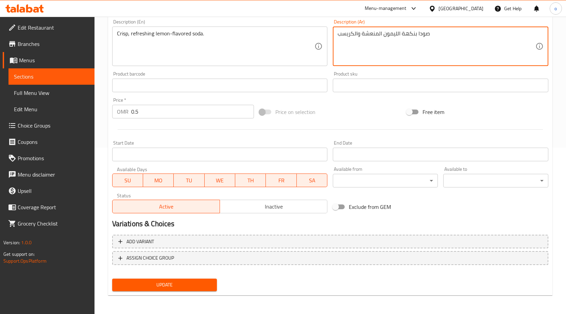
scroll to position [167, 0]
type textarea "صودا بنكهة الليمون المنعشة والكريسب"
click at [213, 285] on button "Update" at bounding box center [164, 284] width 105 height 13
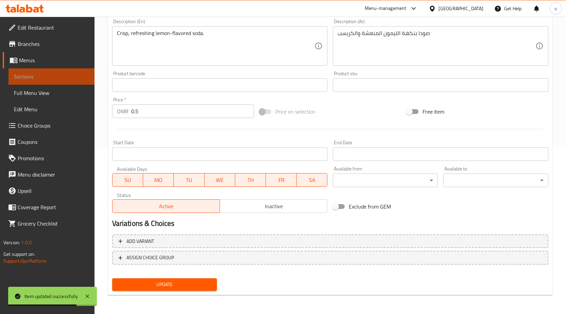
click at [80, 79] on span "Sections" at bounding box center [51, 76] width 75 height 8
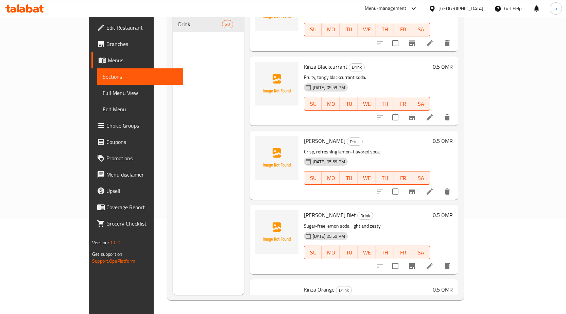
scroll to position [714, 0]
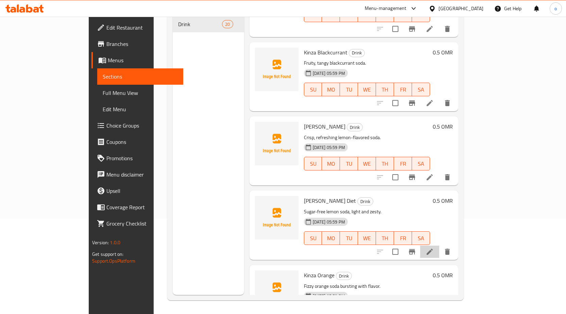
click at [440, 246] on li at bounding box center [429, 252] width 19 height 12
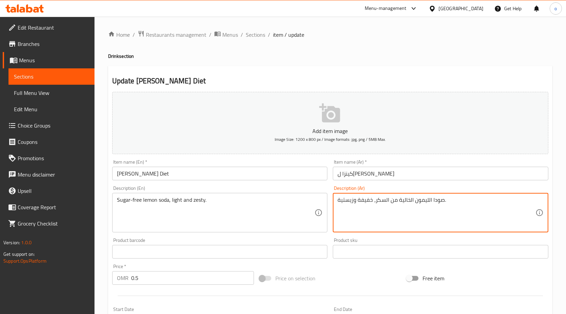
click at [452, 204] on textarea "صودا الليمون الخالية من السكر، خفيفة وزيستية." at bounding box center [437, 213] width 198 height 32
click at [448, 200] on textarea "صودا الليمون الخالية من السكر، خفيفة وزيستية" at bounding box center [437, 213] width 198 height 32
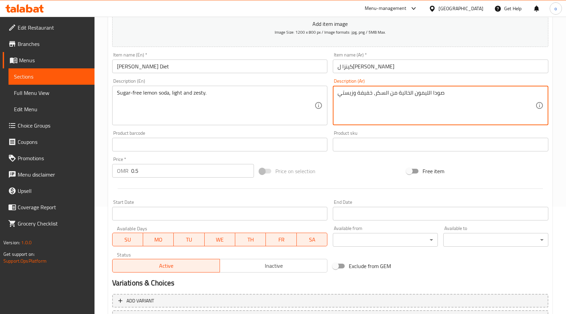
scroll to position [167, 0]
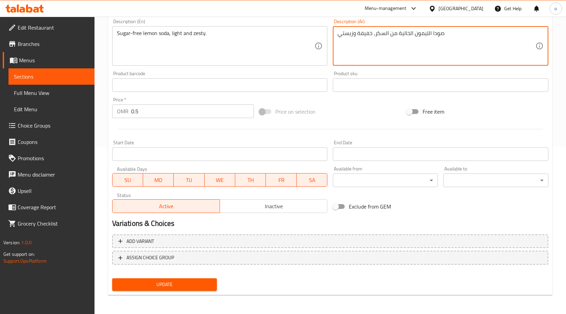
type textarea "صودا الليمون الخالية من السكر، خفيفة وزيستي"
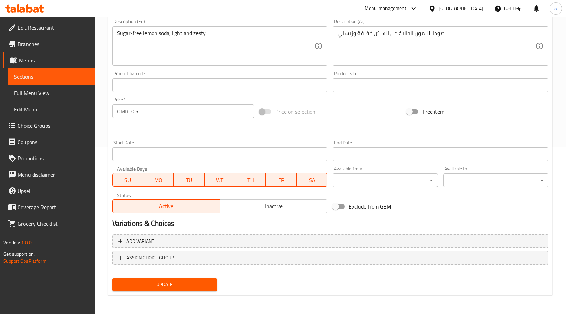
drag, startPoint x: 167, startPoint y: 272, endPoint x: 166, endPoint y: 277, distance: 4.2
click at [168, 272] on nav at bounding box center [330, 269] width 436 height 5
click at [166, 287] on span "Update" at bounding box center [165, 284] width 94 height 9
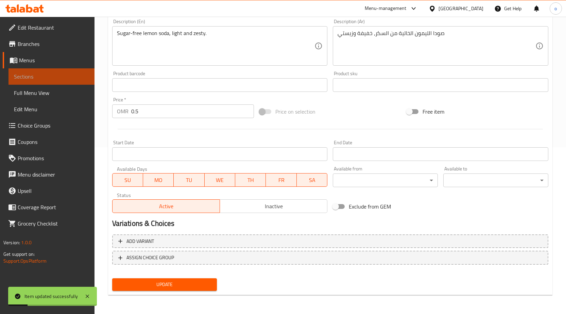
click at [61, 75] on span "Sections" at bounding box center [51, 76] width 75 height 8
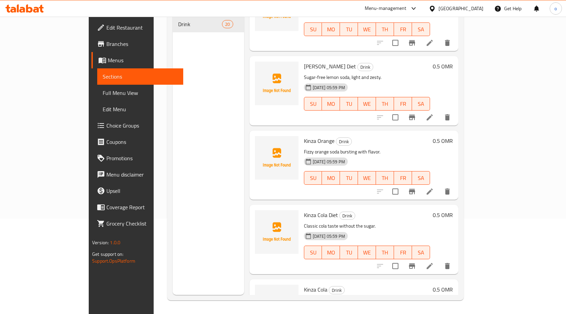
scroll to position [850, 0]
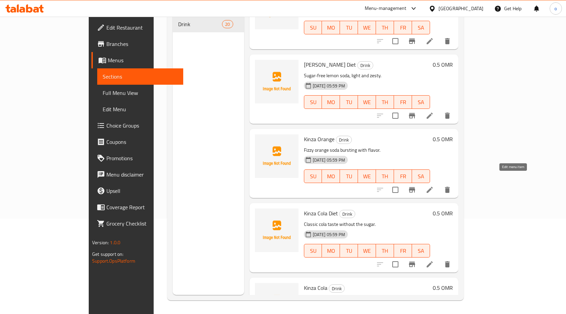
click at [434, 186] on icon at bounding box center [430, 190] width 8 height 8
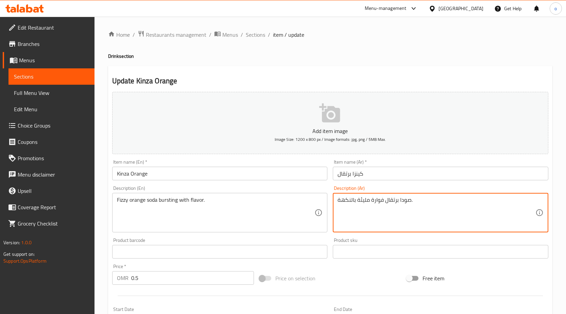
drag, startPoint x: 372, startPoint y: 202, endPoint x: 383, endPoint y: 202, distance: 11.2
click at [383, 202] on textarea "صودا برتقال فوارة مليئة بالنكهة." at bounding box center [437, 213] width 198 height 32
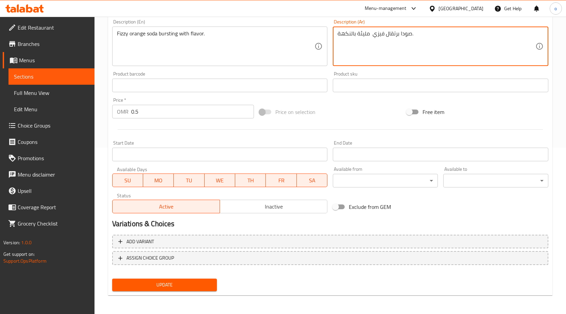
scroll to position [167, 0]
type textarea "صودا برتقال فيزي مليئة بالنكهة."
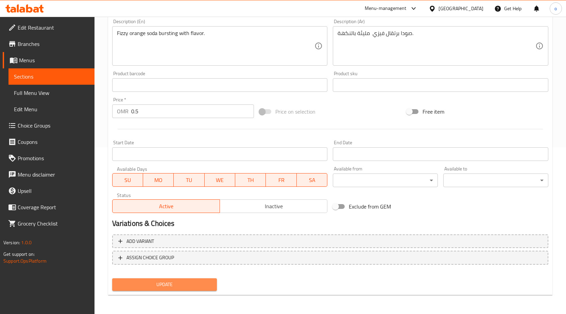
click at [179, 283] on span "Update" at bounding box center [165, 284] width 94 height 9
click at [89, 81] on link "Sections" at bounding box center [52, 76] width 86 height 16
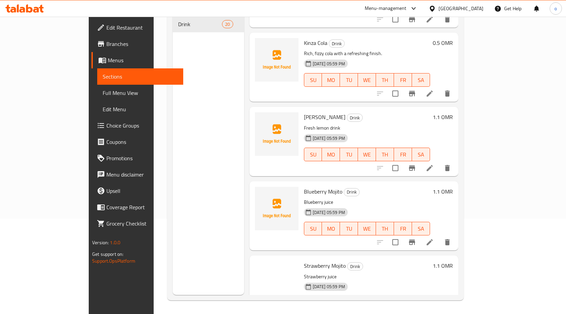
scroll to position [1123, 0]
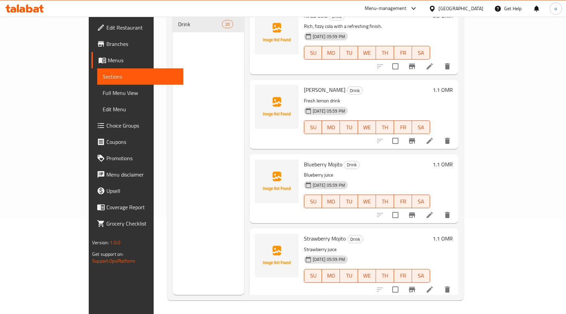
click at [434, 137] on icon at bounding box center [430, 141] width 8 height 8
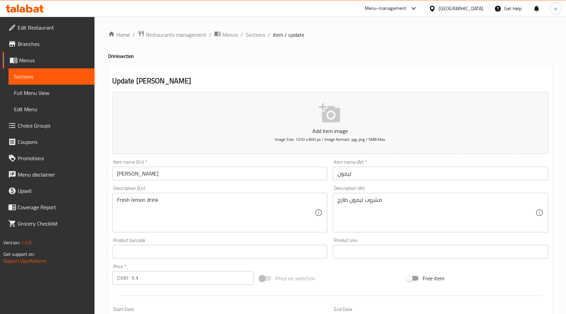
click at [340, 176] on input "ليمون" at bounding box center [441, 174] width 216 height 14
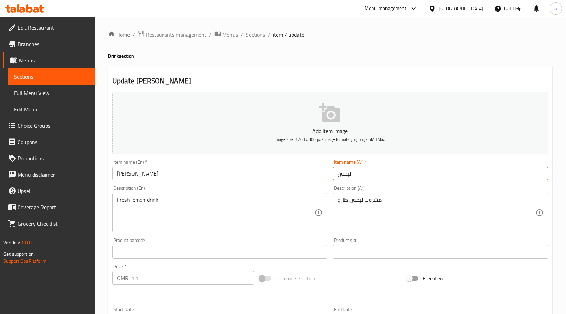
click at [362, 180] on input "ليمون" at bounding box center [441, 174] width 216 height 14
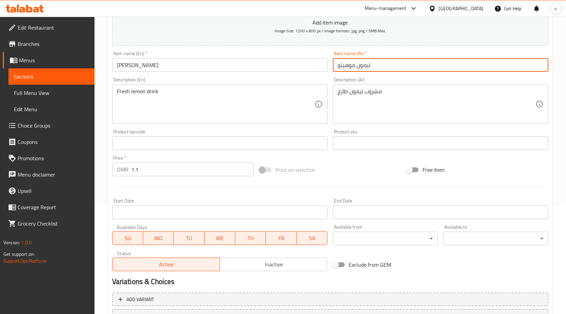
scroll to position [167, 0]
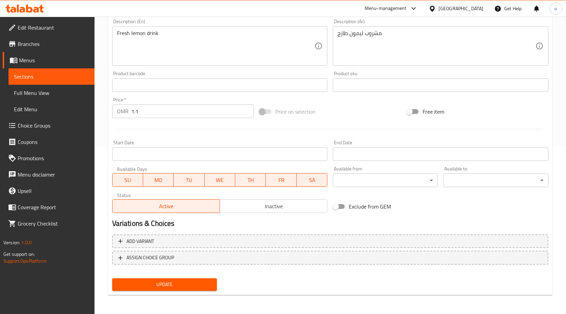
type input "ليمون موهيتو"
click at [152, 285] on span "Update" at bounding box center [165, 284] width 94 height 9
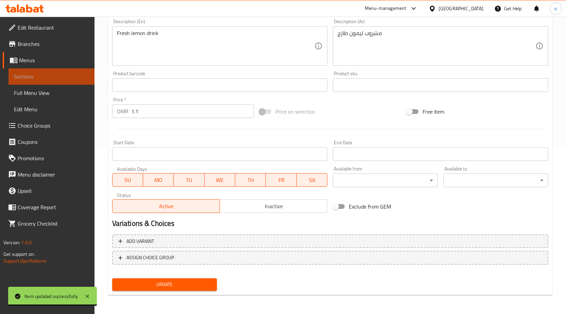
click at [76, 75] on span "Sections" at bounding box center [51, 76] width 75 height 8
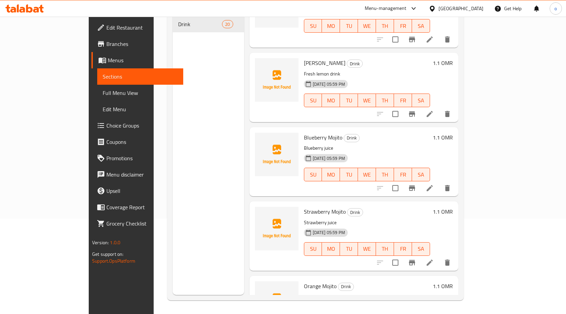
scroll to position [1087, 0]
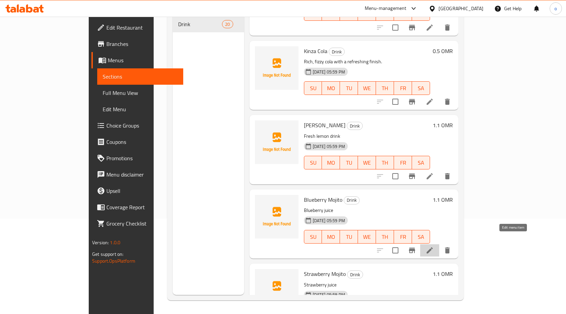
click at [433, 247] on icon at bounding box center [430, 250] width 6 height 6
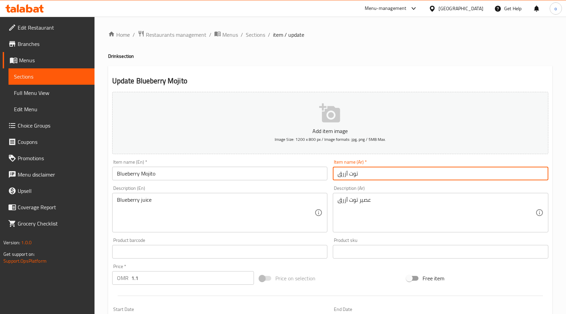
click at [338, 176] on input "توت أزرق" at bounding box center [441, 174] width 216 height 14
type input "موهيتو توت أزرق"
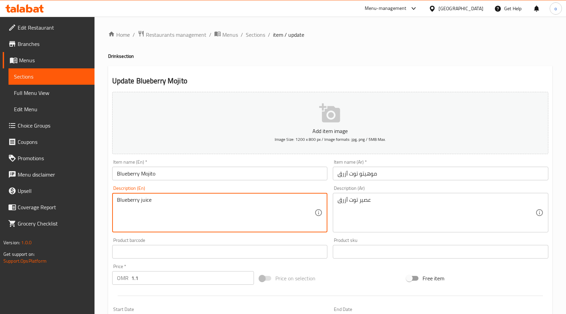
drag, startPoint x: 140, startPoint y: 201, endPoint x: 152, endPoint y: 201, distance: 12.6
click at [152, 201] on textarea "Blueberry juice" at bounding box center [216, 213] width 198 height 32
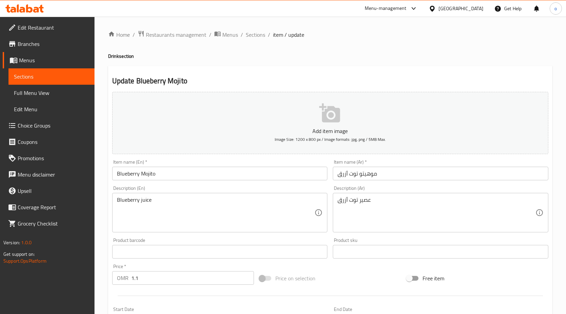
click at [186, 206] on textarea "Blueberry juice" at bounding box center [216, 213] width 198 height 32
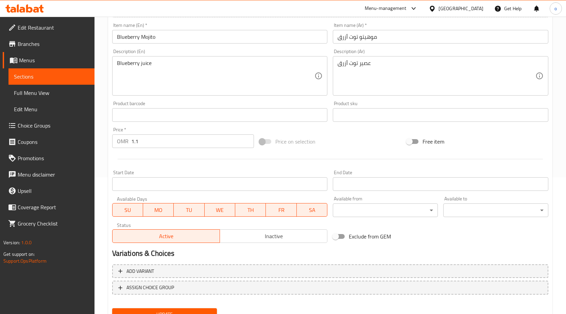
scroll to position [167, 0]
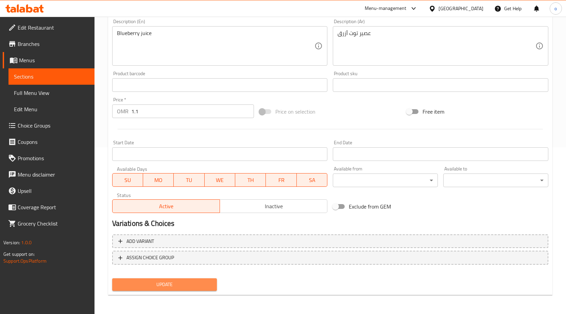
click at [191, 284] on span "Update" at bounding box center [165, 284] width 94 height 9
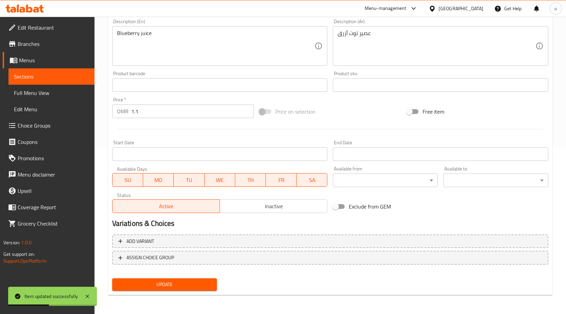
click at [53, 72] on link "Sections" at bounding box center [52, 76] width 86 height 16
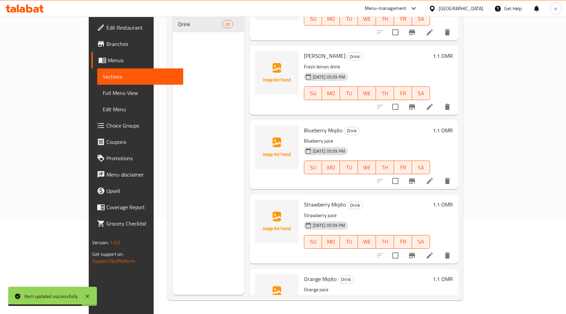
scroll to position [1189, 0]
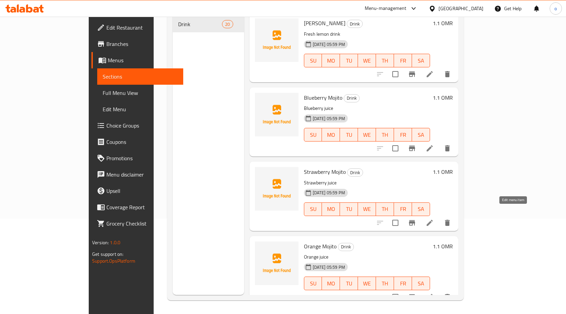
click at [433, 220] on icon at bounding box center [430, 223] width 6 height 6
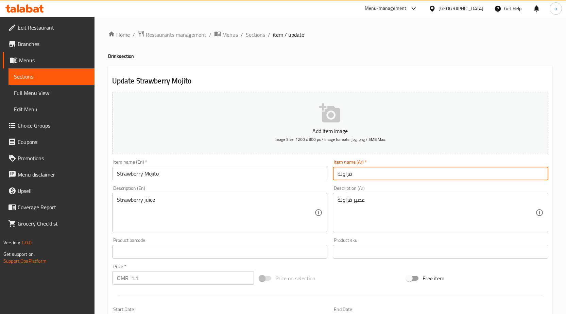
click at [371, 180] on input "فراولة" at bounding box center [441, 174] width 216 height 14
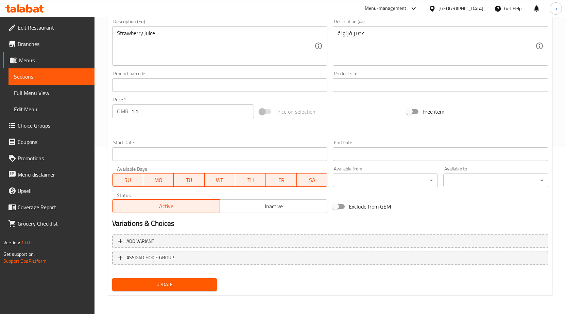
type input "فراولة موهيتو"
click at [195, 283] on span "Update" at bounding box center [165, 284] width 94 height 9
click at [63, 82] on link "Sections" at bounding box center [52, 76] width 86 height 16
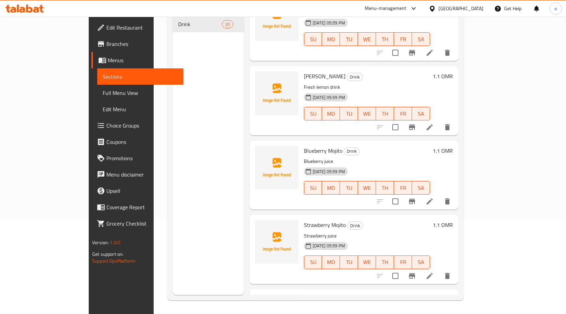
scroll to position [1189, 0]
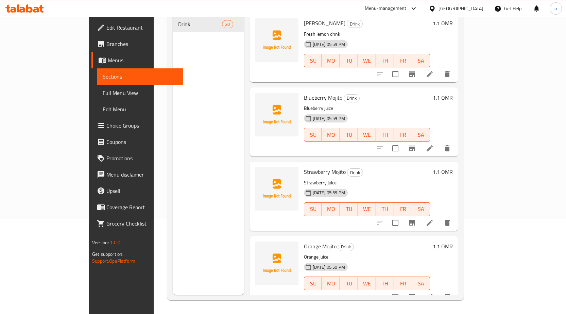
click at [433, 294] on icon at bounding box center [430, 297] width 6 height 6
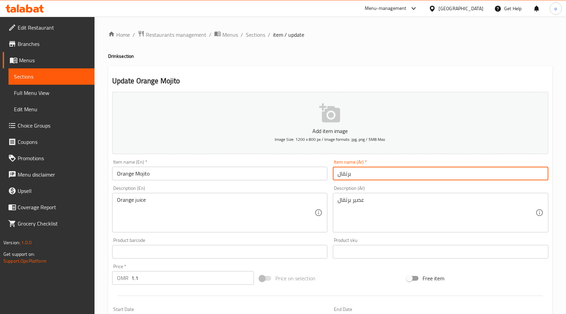
click at [384, 176] on input "برتقال" at bounding box center [441, 174] width 216 height 14
click at [358, 176] on input "برتقال موهيتو" at bounding box center [441, 174] width 216 height 14
drag, startPoint x: 358, startPoint y: 176, endPoint x: 401, endPoint y: 173, distance: 43.6
click at [401, 173] on input "برتقال موهيتو" at bounding box center [441, 174] width 216 height 14
click at [396, 173] on input "برتقال موهيتو" at bounding box center [441, 174] width 216 height 14
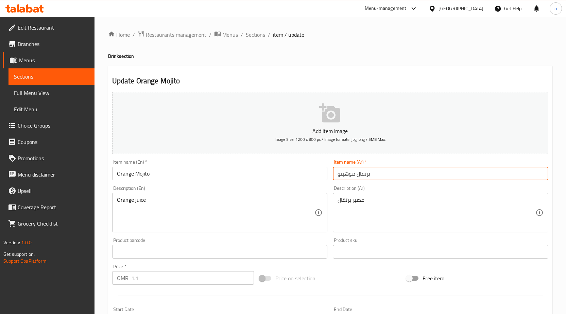
drag, startPoint x: 359, startPoint y: 174, endPoint x: 374, endPoint y: 173, distance: 15.0
click at [374, 173] on input "برتقال موهيتو" at bounding box center [441, 174] width 216 height 14
click at [359, 177] on input "برتقال موهيتو" at bounding box center [441, 174] width 216 height 14
drag, startPoint x: 358, startPoint y: 175, endPoint x: 371, endPoint y: 175, distance: 13.6
click at [371, 175] on input "برتقال موهيتو" at bounding box center [441, 174] width 216 height 14
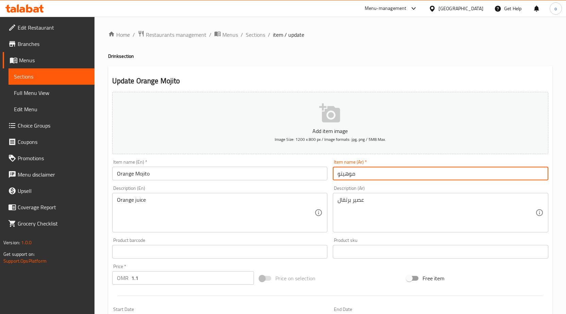
click at [361, 173] on input "موهيتو" at bounding box center [441, 174] width 216 height 14
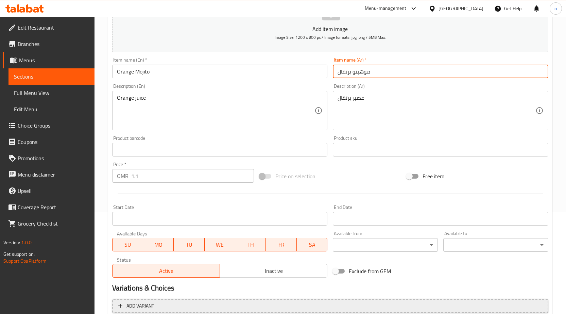
scroll to position [167, 0]
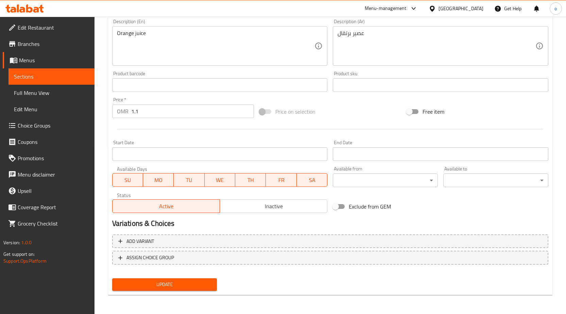
type input "موهيتو برتقال"
click at [205, 281] on span "Update" at bounding box center [165, 284] width 94 height 9
click at [92, 83] on link "Sections" at bounding box center [52, 76] width 86 height 16
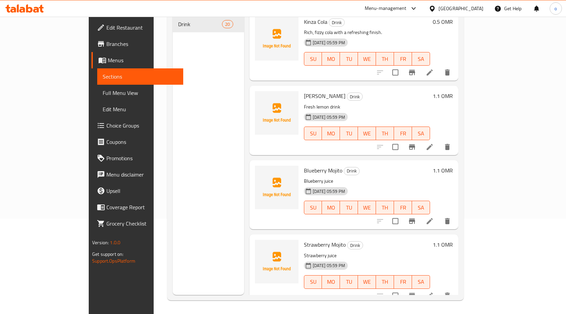
scroll to position [1189, 0]
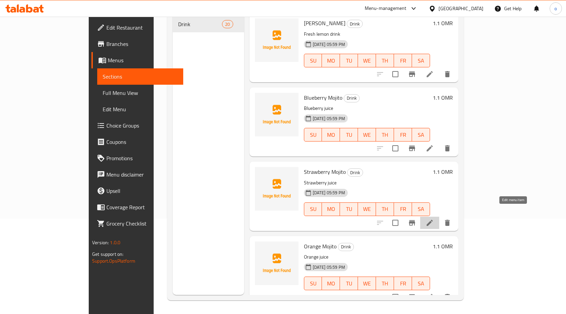
click at [434, 219] on icon at bounding box center [430, 223] width 8 height 8
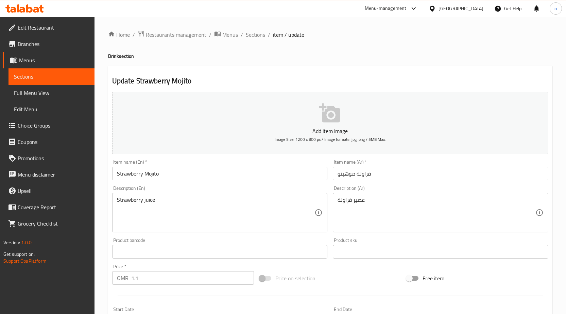
click at [359, 175] on input "فراولة موهيتو" at bounding box center [441, 174] width 216 height 14
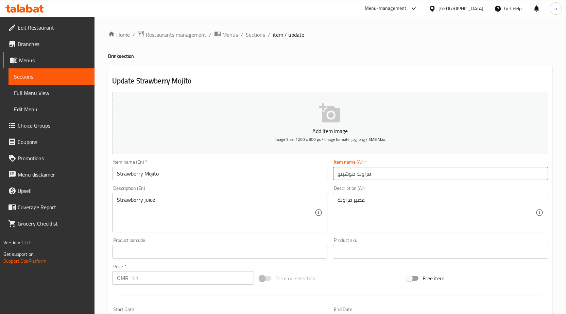
drag, startPoint x: 358, startPoint y: 175, endPoint x: 377, endPoint y: 175, distance: 19.7
click at [377, 175] on input "فراولة موهيتو" at bounding box center [441, 174] width 216 height 14
click at [357, 176] on input "فراولة موهيتو" at bounding box center [441, 174] width 216 height 14
drag, startPoint x: 357, startPoint y: 176, endPoint x: 372, endPoint y: 176, distance: 15.3
click at [368, 175] on input "فراولة موهيتو" at bounding box center [441, 174] width 216 height 14
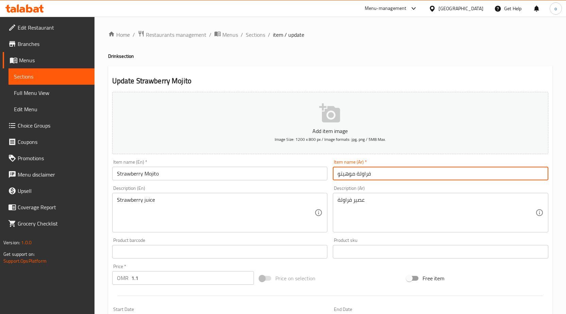
click at [369, 176] on input "فراولة موهيتو" at bounding box center [441, 174] width 216 height 14
click at [370, 174] on input "فراولة موهيتو" at bounding box center [441, 174] width 216 height 14
drag, startPoint x: 356, startPoint y: 175, endPoint x: 372, endPoint y: 175, distance: 15.6
click at [372, 175] on input "فراولة موهيتو" at bounding box center [441, 174] width 216 height 14
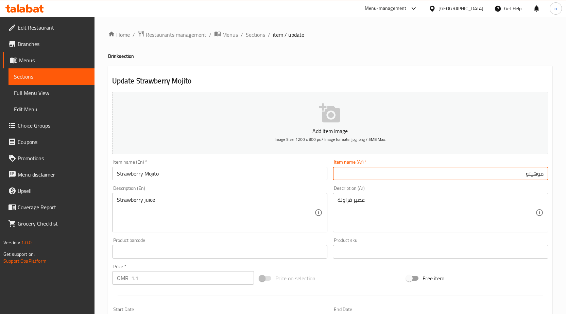
click at [461, 172] on input "موهيتو" at bounding box center [441, 174] width 216 height 14
paste input "فراولة"
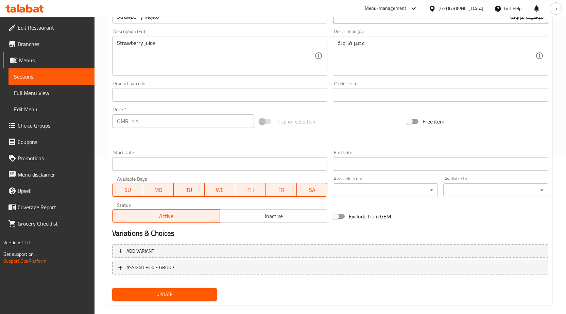
scroll to position [167, 0]
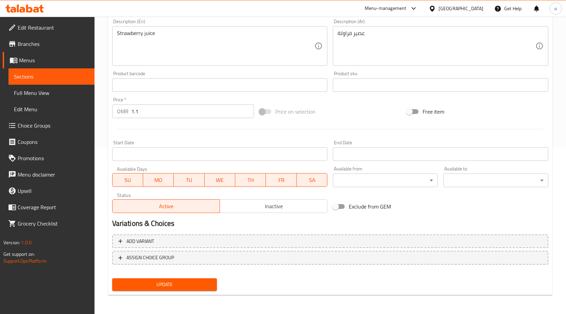
type input "موهيتو فراولة"
click at [193, 284] on span "Update" at bounding box center [165, 284] width 94 height 9
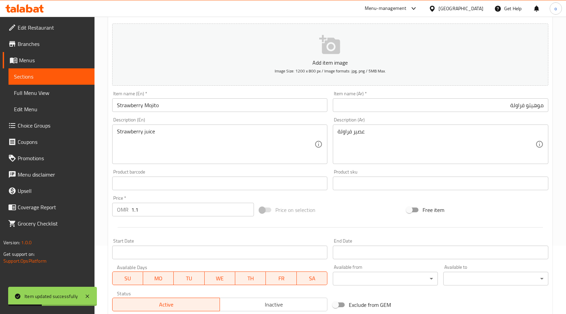
scroll to position [65, 0]
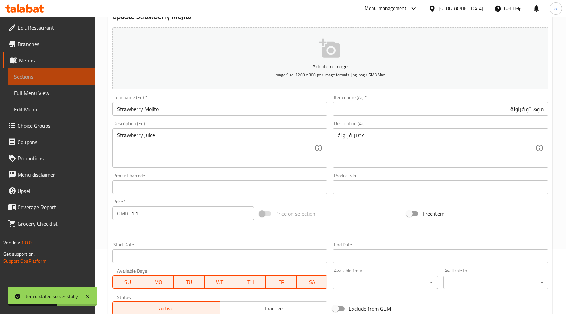
click at [45, 76] on span "Sections" at bounding box center [51, 76] width 75 height 8
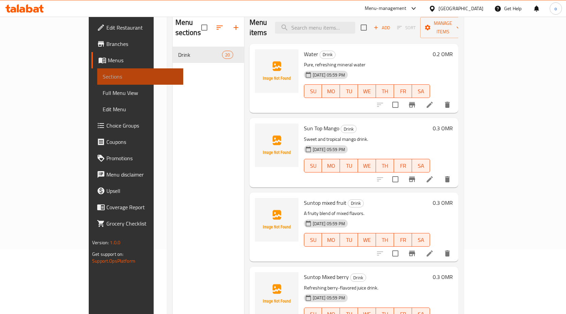
click at [103, 73] on span "Sections" at bounding box center [140, 76] width 75 height 8
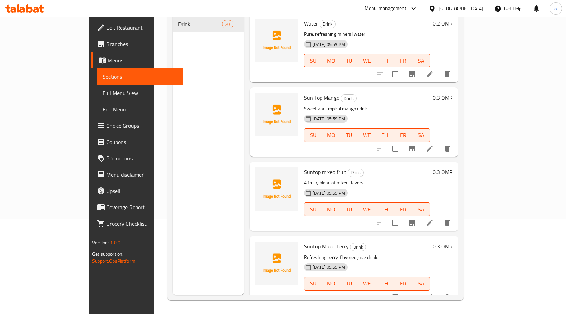
scroll to position [1189, 0]
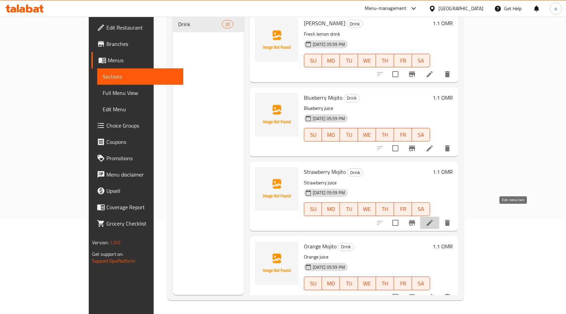
click at [434, 219] on icon at bounding box center [430, 223] width 8 height 8
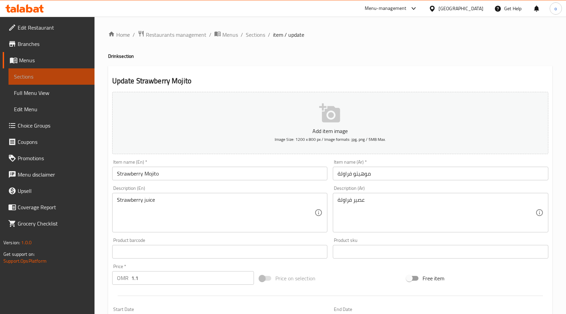
click at [82, 72] on link "Sections" at bounding box center [52, 76] width 86 height 16
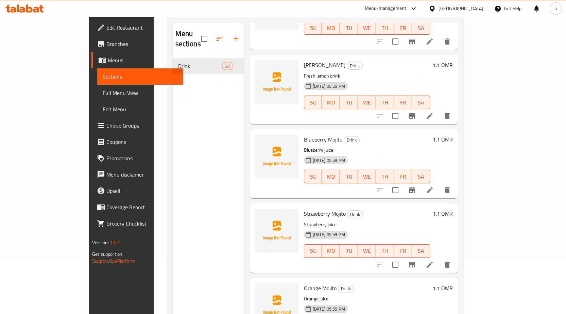
scroll to position [95, 0]
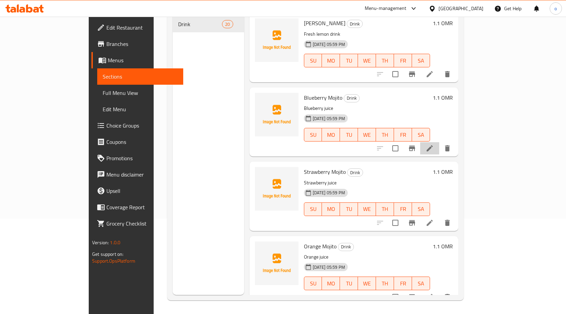
click at [440, 142] on li at bounding box center [429, 148] width 19 height 12
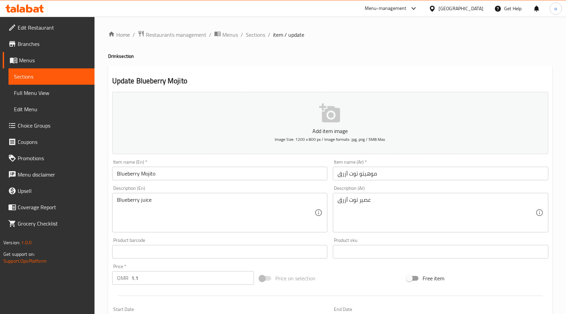
click at [59, 77] on span "Sections" at bounding box center [51, 76] width 75 height 8
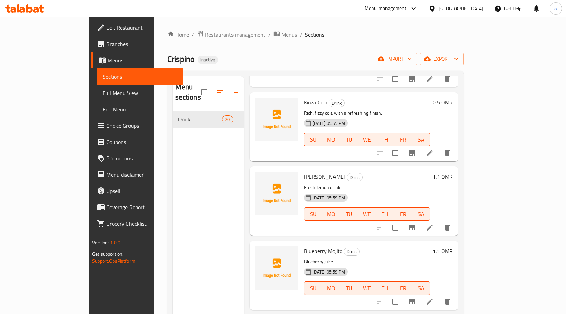
scroll to position [1087, 0]
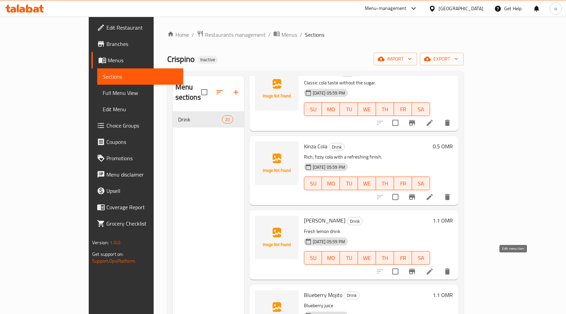
click at [433, 268] on icon at bounding box center [430, 271] width 6 height 6
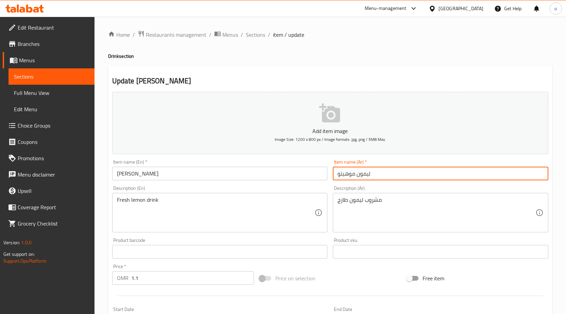
drag, startPoint x: 357, startPoint y: 177, endPoint x: 388, endPoint y: 177, distance: 31.3
click at [388, 177] on input "ليمون موهيتو" at bounding box center [441, 174] width 216 height 14
click at [366, 176] on input "ليمون موهيتو" at bounding box center [441, 174] width 216 height 14
drag, startPoint x: 357, startPoint y: 176, endPoint x: 370, endPoint y: 177, distance: 13.7
click at [370, 177] on input "ليمون موهيتو" at bounding box center [441, 174] width 216 height 14
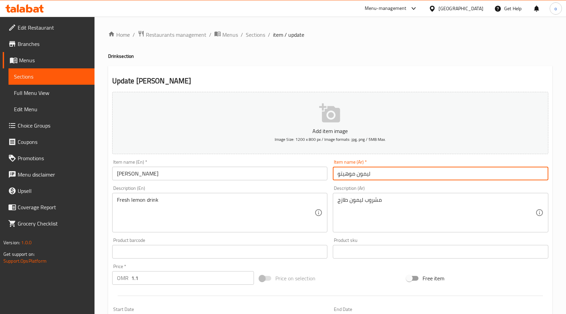
drag, startPoint x: 370, startPoint y: 177, endPoint x: 356, endPoint y: 175, distance: 14.5
click at [356, 175] on input "ليمون موهيتو" at bounding box center [441, 174] width 216 height 14
drag, startPoint x: 358, startPoint y: 175, endPoint x: 370, endPoint y: 176, distance: 12.3
click at [370, 176] on input "ليمون موهيتو" at bounding box center [441, 174] width 216 height 14
drag, startPoint x: 370, startPoint y: 176, endPoint x: 360, endPoint y: 171, distance: 11.3
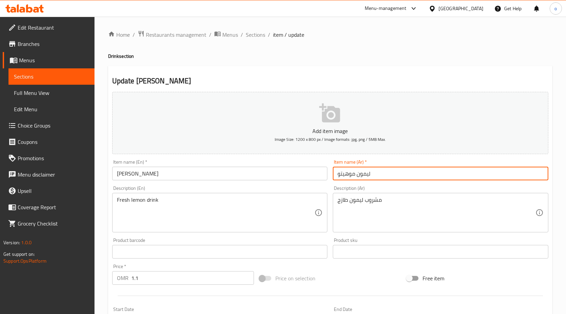
click at [360, 171] on input "ليمون موهيتو" at bounding box center [441, 174] width 216 height 14
drag, startPoint x: 358, startPoint y: 174, endPoint x: 371, endPoint y: 175, distance: 12.9
click at [371, 175] on input "ليمون موهيتو" at bounding box center [441, 174] width 216 height 14
drag, startPoint x: 370, startPoint y: 175, endPoint x: 360, endPoint y: 176, distance: 10.3
click at [360, 176] on input "ليمون موهيتو" at bounding box center [441, 174] width 216 height 14
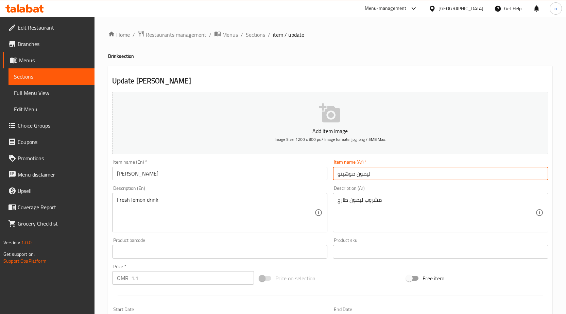
drag, startPoint x: 357, startPoint y: 175, endPoint x: 370, endPoint y: 176, distance: 14.0
click at [370, 176] on input "ليمون موهيتو" at bounding box center [441, 174] width 216 height 14
click at [354, 177] on input "موهيتو" at bounding box center [441, 174] width 216 height 14
paste input "ليمون"
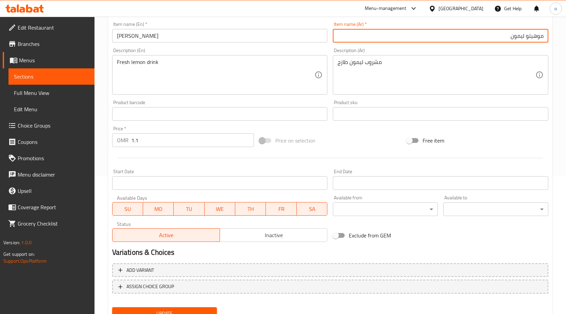
scroll to position [167, 0]
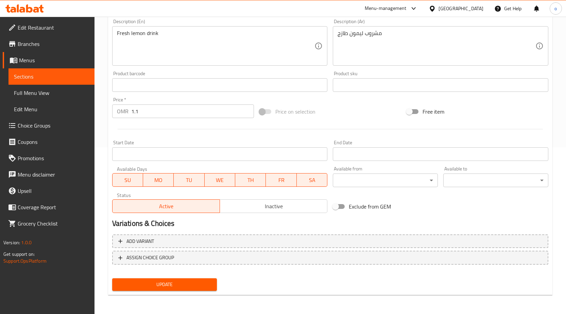
type input "موهيتو ليمون"
click at [208, 292] on div "Update" at bounding box center [165, 285] width 111 height 18
click at [208, 289] on button "Update" at bounding box center [164, 284] width 105 height 13
click at [72, 79] on span "Sections" at bounding box center [51, 76] width 75 height 8
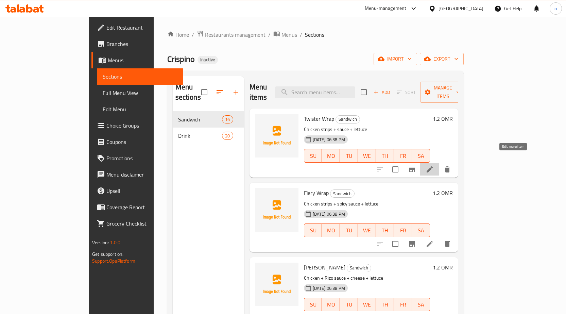
click at [434, 165] on icon at bounding box center [430, 169] width 8 height 8
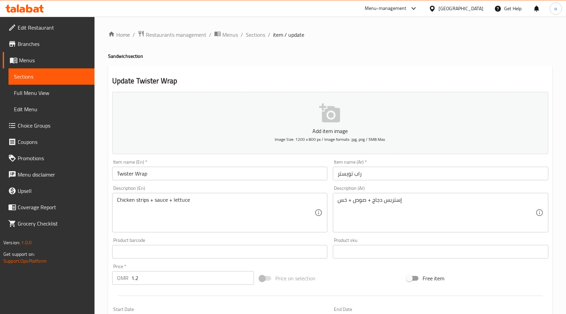
scroll to position [136, 0]
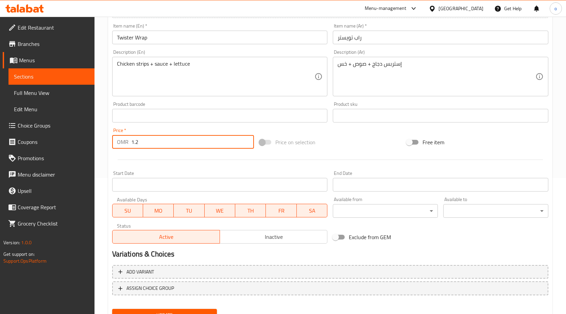
drag, startPoint x: 153, startPoint y: 143, endPoint x: 128, endPoint y: 139, distance: 25.4
click at [128, 139] on div "OMR 1.2 Price *" at bounding box center [183, 142] width 142 height 14
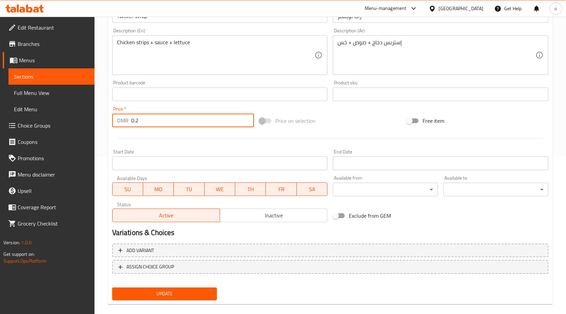
scroll to position [167, 0]
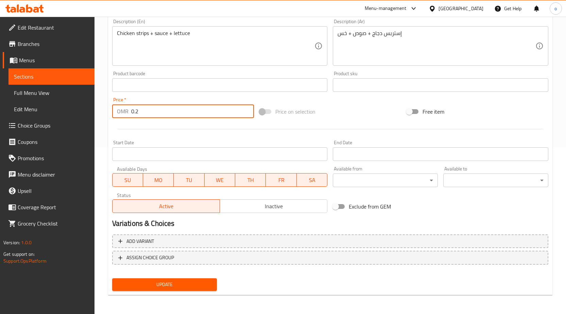
type input "0.2"
click at [197, 291] on button "Update" at bounding box center [164, 284] width 105 height 13
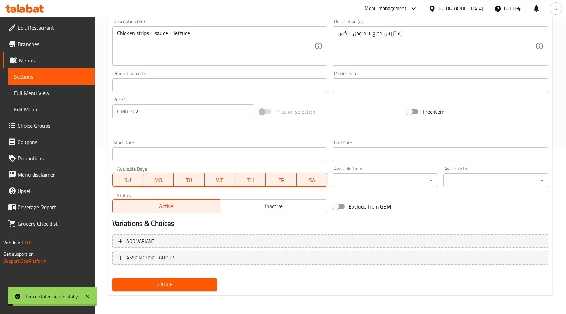
click at [80, 77] on span "Sections" at bounding box center [51, 76] width 75 height 8
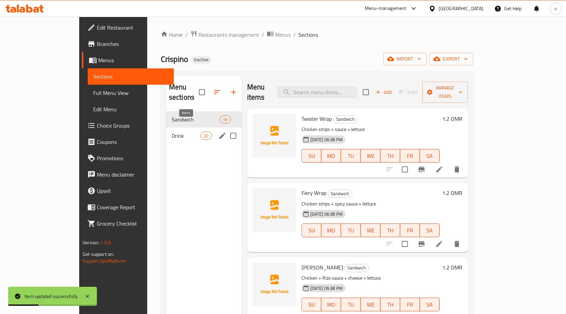
click at [201, 133] on span "20" at bounding box center [206, 136] width 10 height 6
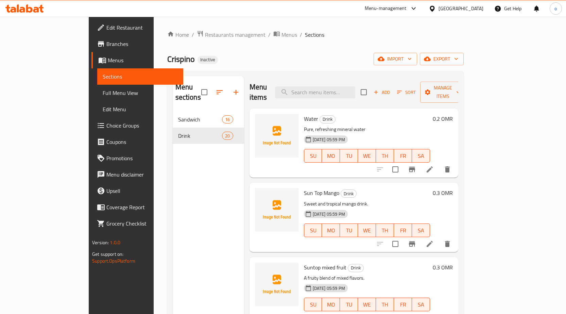
click at [456, 241] on div at bounding box center [414, 244] width 84 height 16
click at [440, 239] on li at bounding box center [429, 244] width 19 height 12
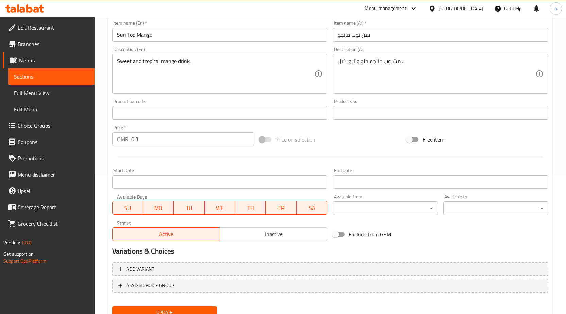
scroll to position [167, 0]
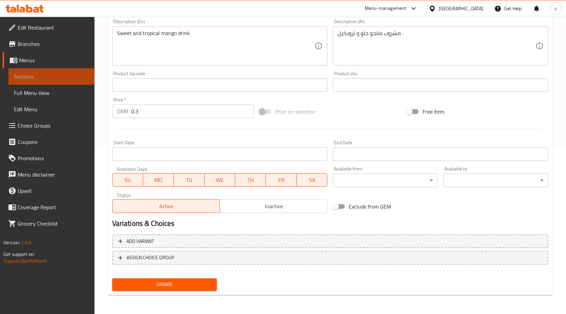
click at [54, 78] on span "Sections" at bounding box center [51, 76] width 75 height 8
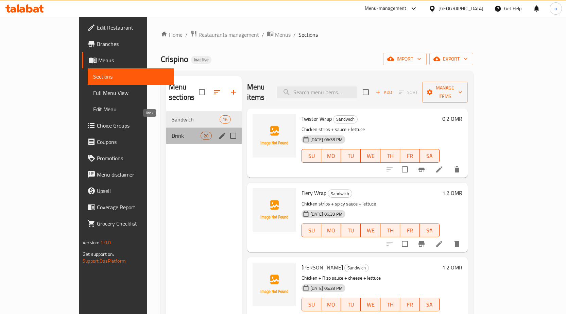
click at [172, 132] on span "Drink" at bounding box center [186, 136] width 29 height 8
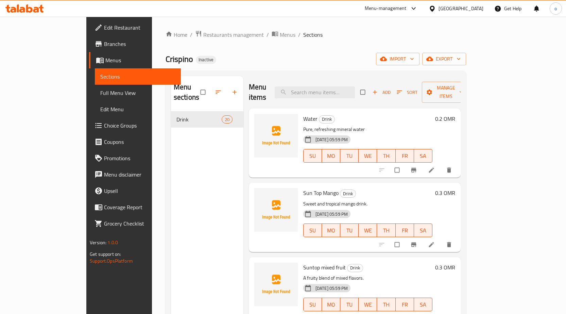
click at [100, 96] on span "Full Menu View" at bounding box center [137, 93] width 75 height 8
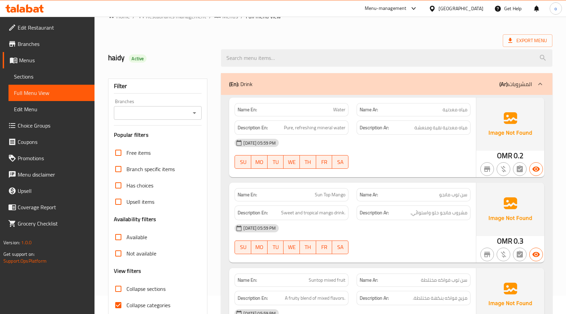
scroll to position [34, 0]
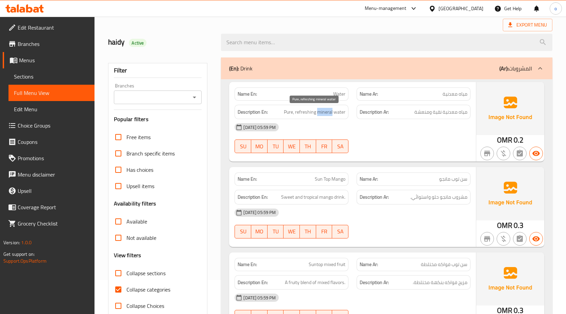
drag, startPoint x: 318, startPoint y: 113, endPoint x: 333, endPoint y: 113, distance: 15.3
click at [333, 113] on span "Pure, refreshing mineral water" at bounding box center [315, 112] width 62 height 9
copy span "mineral"
drag, startPoint x: 294, startPoint y: 113, endPoint x: 283, endPoint y: 112, distance: 11.6
click at [283, 112] on h6 "Description En: Pure, refreshing mineral water" at bounding box center [292, 112] width 108 height 9
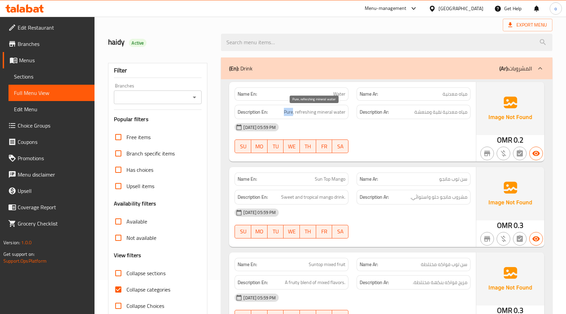
copy span "Pure"
drag, startPoint x: 310, startPoint y: 112, endPoint x: 296, endPoint y: 113, distance: 14.4
click at [296, 113] on span "Pure, refreshing mineral water" at bounding box center [315, 112] width 62 height 9
copy span "refresh"
click at [395, 137] on div "01-10-2025 05:59 PM SU MO TU WE TH FR SA" at bounding box center [353, 138] width 244 height 38
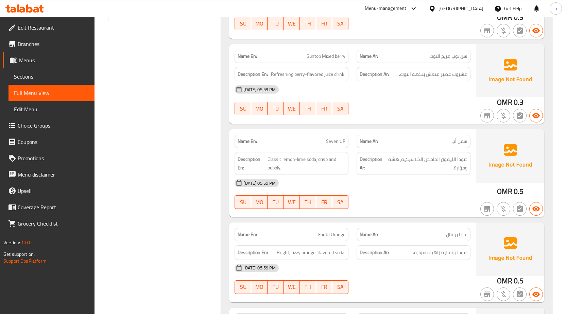
scroll to position [374, 0]
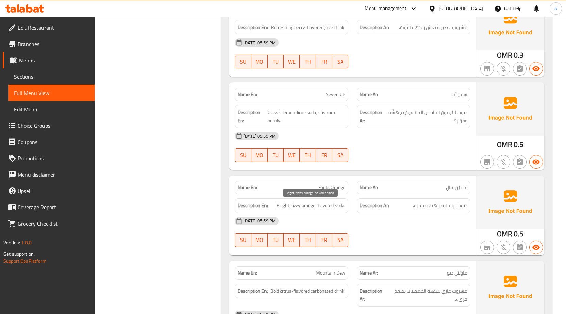
click at [287, 207] on span "Bright, fizzy orange-flavored soda." at bounding box center [311, 205] width 69 height 9
drag, startPoint x: 288, startPoint y: 206, endPoint x: 274, endPoint y: 205, distance: 14.4
click at [274, 205] on h6 "Description En: Bright, fizzy orange-flavored soda." at bounding box center [292, 205] width 108 height 9
click at [294, 213] on div "[DATE] 05:59 PM" at bounding box center [353, 221] width 244 height 16
drag, startPoint x: 290, startPoint y: 206, endPoint x: 269, endPoint y: 205, distance: 20.8
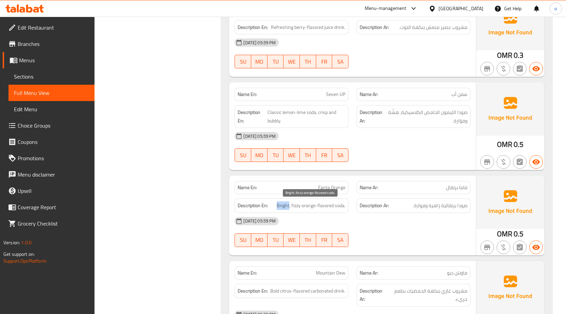
click at [269, 205] on h6 "Description En: Bright, fizzy orange-flavored soda." at bounding box center [292, 205] width 108 height 9
copy h6 "Bright"
drag, startPoint x: 345, startPoint y: 206, endPoint x: 222, endPoint y: 206, distance: 123.1
copy h6 "Description En: Bright, fizzy orange-flavored soda."
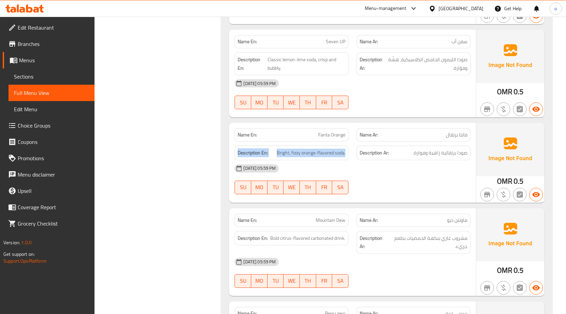
scroll to position [427, 0]
click at [443, 185] on div "01-10-2025 05:59 PM SU MO TU WE TH FR SA" at bounding box center [353, 180] width 244 height 38
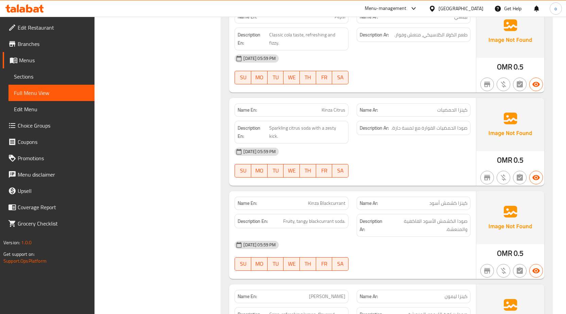
scroll to position [835, 0]
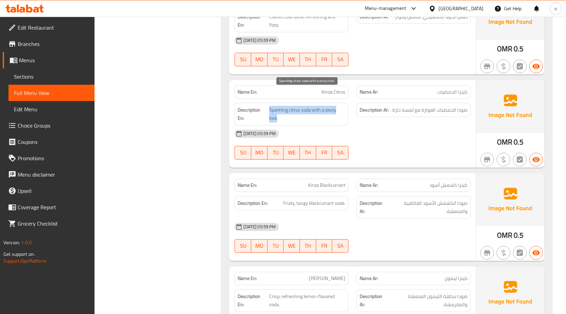
drag, startPoint x: 270, startPoint y: 95, endPoint x: 344, endPoint y: 95, distance: 74.2
click at [344, 106] on span "Sparkling citrus soda with a zesty kick." at bounding box center [307, 114] width 76 height 17
copy span "Sparkling citrus soda with a zesty kick"
click at [386, 126] on div "[DATE] 05:59 PM" at bounding box center [353, 134] width 244 height 16
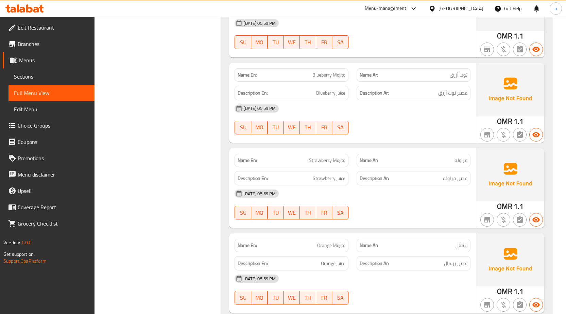
scroll to position [1583, 0]
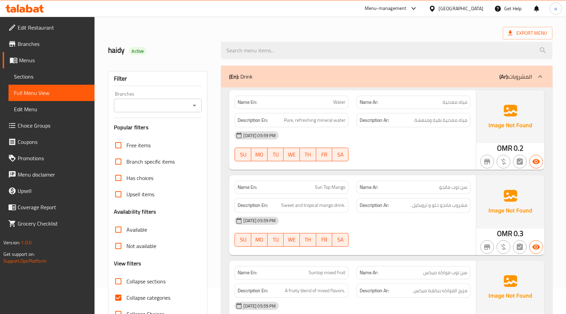
scroll to position [102, 0]
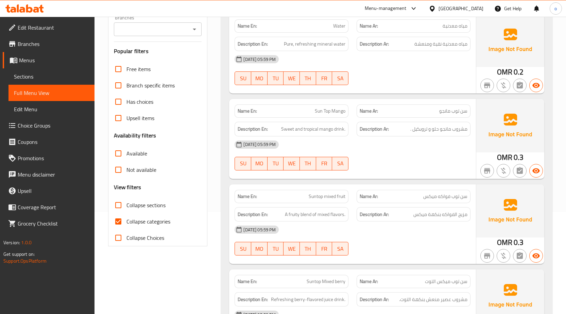
click at [116, 224] on input "Collapse categories" at bounding box center [118, 221] width 16 height 16
checkbox input "false"
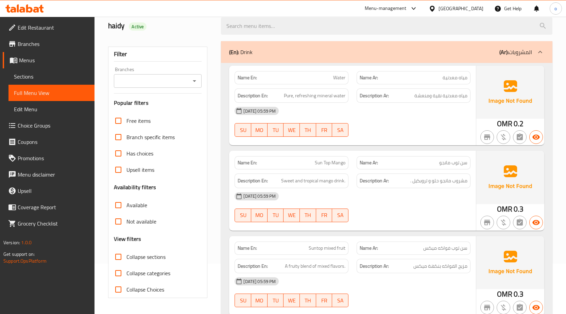
scroll to position [0, 0]
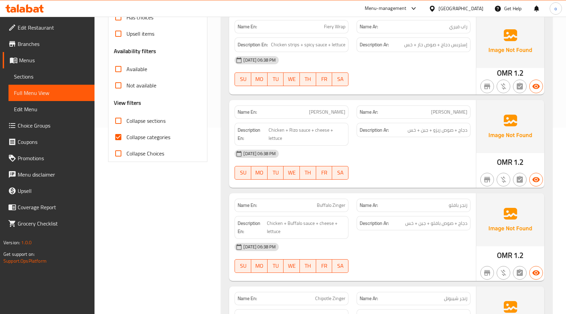
scroll to position [238, 0]
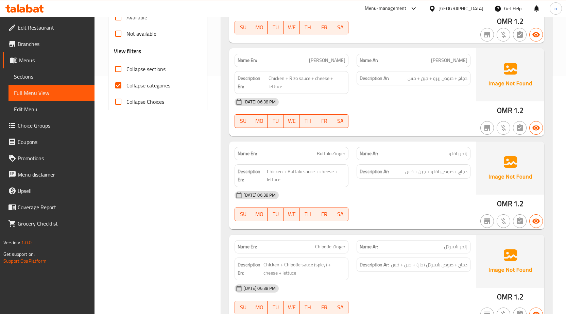
click at [119, 88] on input "Collapse categories" at bounding box center [118, 85] width 16 height 16
checkbox input "false"
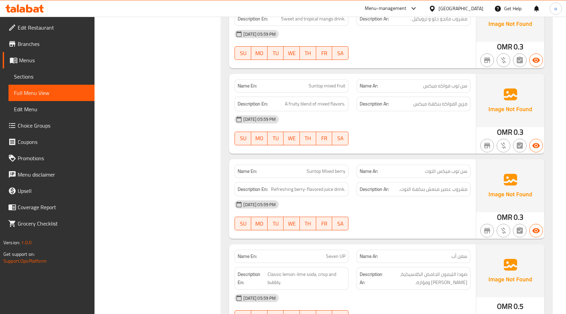
scroll to position [1633, 0]
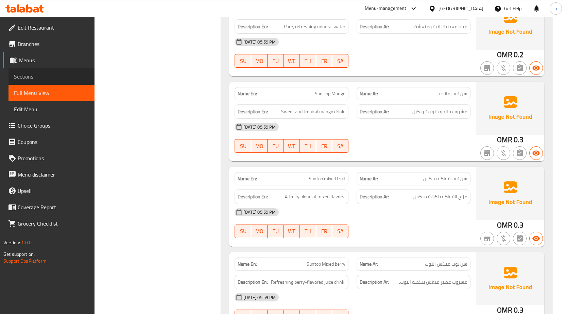
click at [56, 77] on span "Sections" at bounding box center [51, 76] width 75 height 8
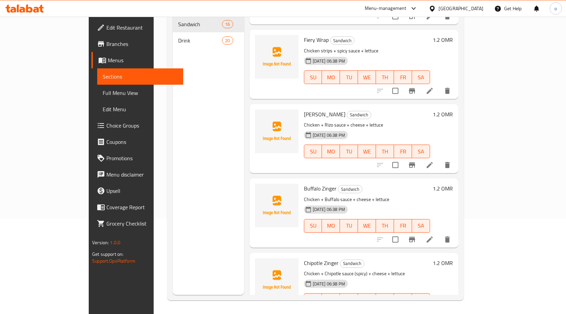
scroll to position [170, 0]
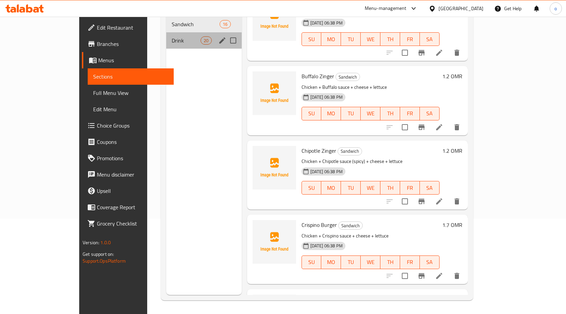
click at [166, 32] on div "Drink 20" at bounding box center [204, 40] width 76 height 16
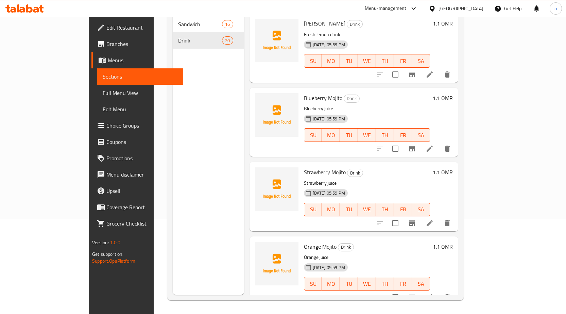
scroll to position [1189, 0]
click at [452, 293] on icon "delete" at bounding box center [448, 297] width 8 height 8
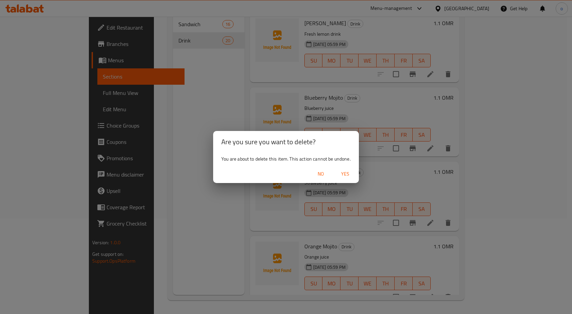
click at [347, 176] on span "Yes" at bounding box center [345, 174] width 16 height 9
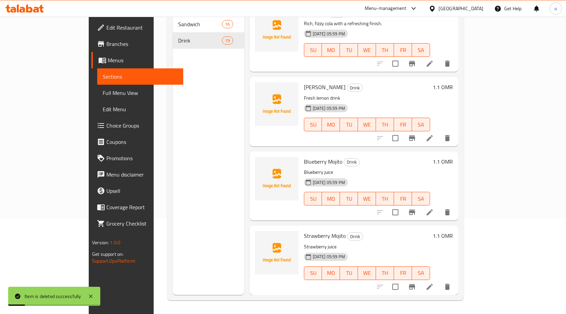
scroll to position [1115, 0]
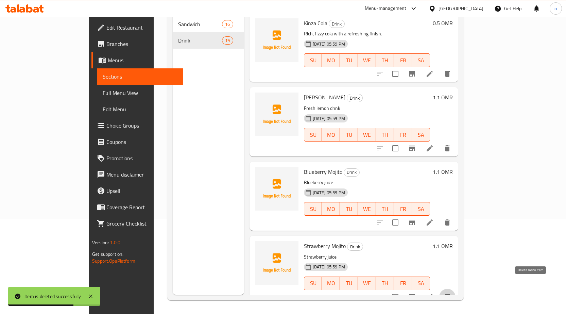
click at [450, 294] on icon "delete" at bounding box center [447, 297] width 5 height 6
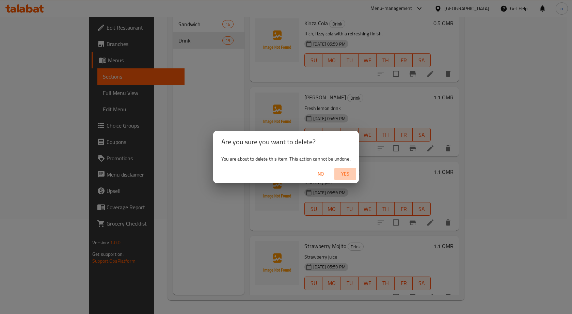
click at [350, 172] on span "Yes" at bounding box center [345, 174] width 16 height 9
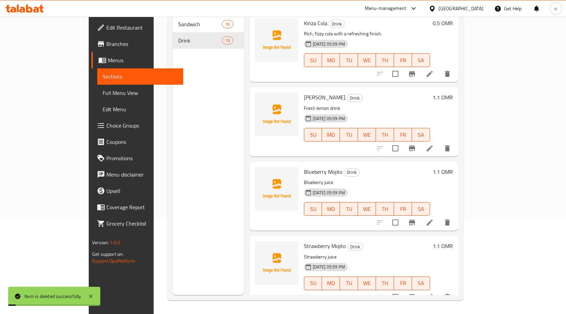
scroll to position [1041, 0]
click at [456, 289] on button "delete" at bounding box center [448, 297] width 16 height 16
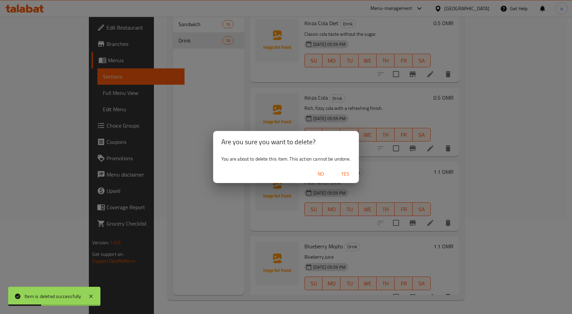
click at [341, 172] on span "Yes" at bounding box center [345, 174] width 16 height 9
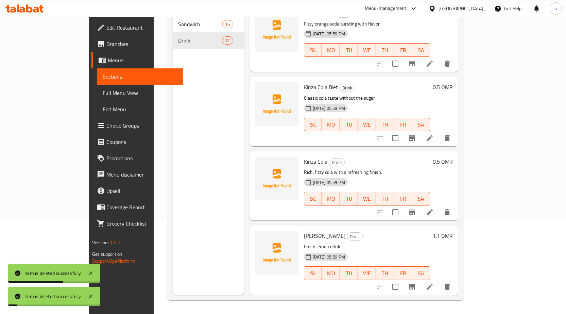
scroll to position [966, 0]
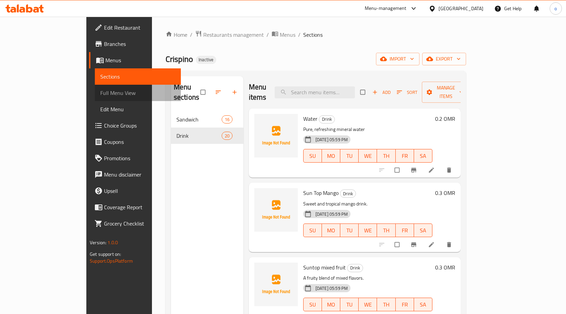
click at [100, 94] on span "Full Menu View" at bounding box center [137, 93] width 75 height 8
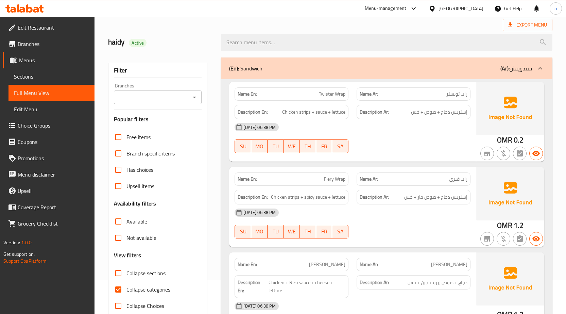
scroll to position [68, 0]
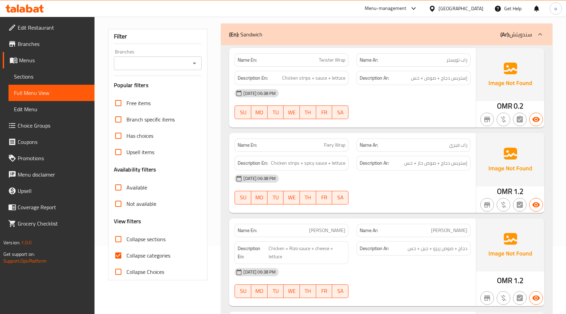
click at [59, 75] on span "Sections" at bounding box center [51, 76] width 75 height 8
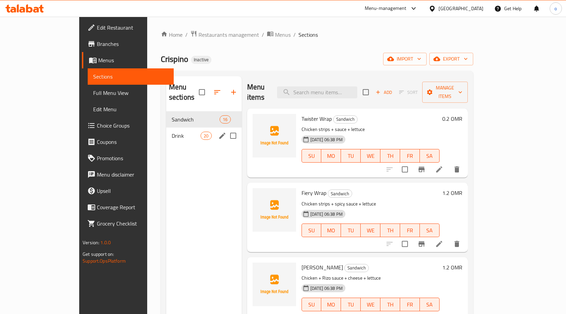
click at [172, 132] on span "Drink" at bounding box center [186, 136] width 29 height 8
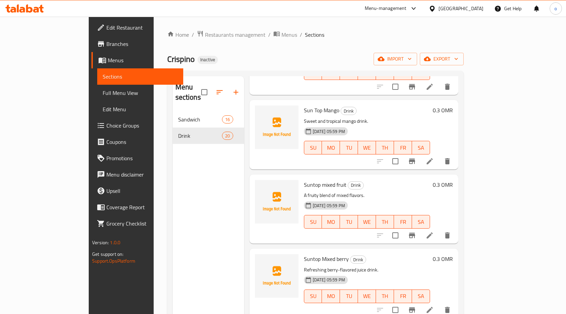
scroll to position [102, 0]
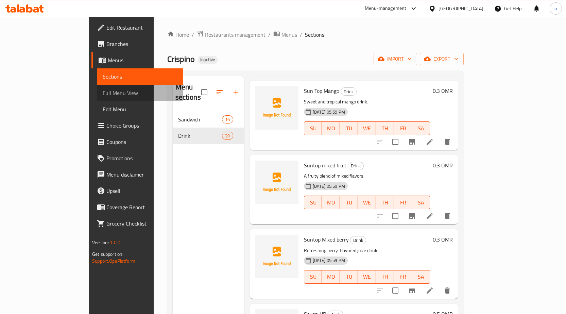
click at [97, 97] on link "Full Menu View" at bounding box center [140, 93] width 86 height 16
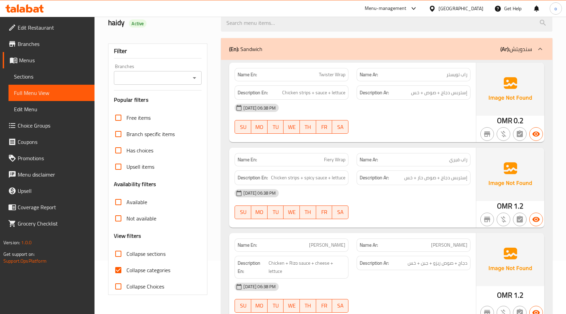
scroll to position [136, 0]
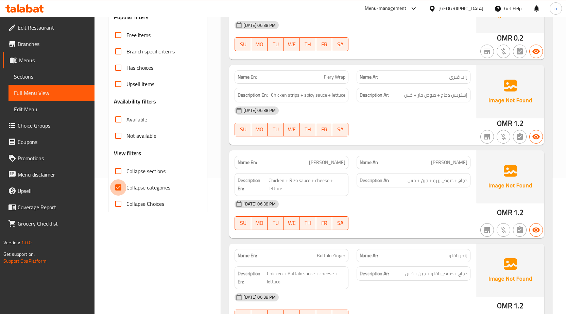
click at [119, 187] on input "Collapse categories" at bounding box center [118, 187] width 16 height 16
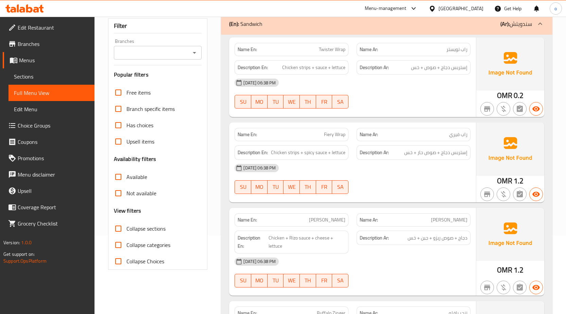
scroll to position [68, 0]
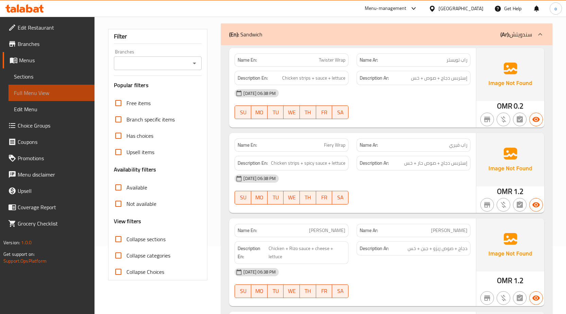
click at [68, 96] on span "Full Menu View" at bounding box center [51, 93] width 75 height 8
click at [121, 260] on input "Collapse categories" at bounding box center [118, 255] width 16 height 16
checkbox input "true"
click at [117, 241] on input "Collapse sections" at bounding box center [118, 239] width 16 height 16
checkbox input "true"
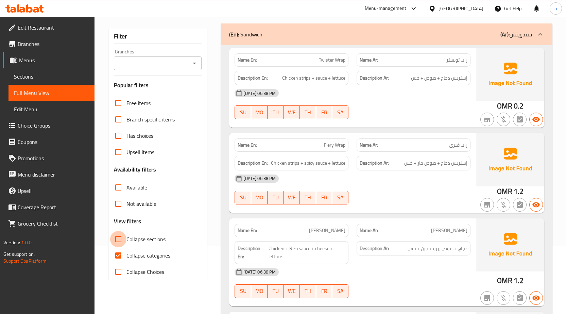
click at [117, 255] on input "Collapse categories" at bounding box center [118, 255] width 16 height 16
checkbox input "false"
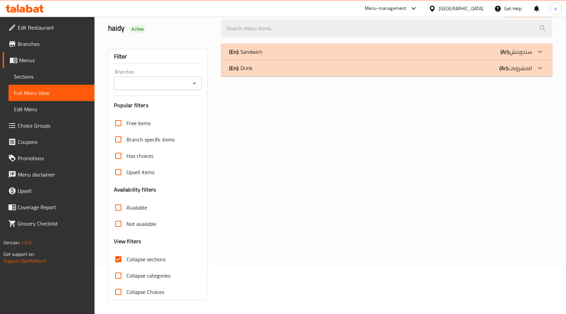
scroll to position [48, 0]
drag, startPoint x: 541, startPoint y: 67, endPoint x: 541, endPoint y: 72, distance: 5.5
click at [541, 67] on icon at bounding box center [540, 68] width 8 height 8
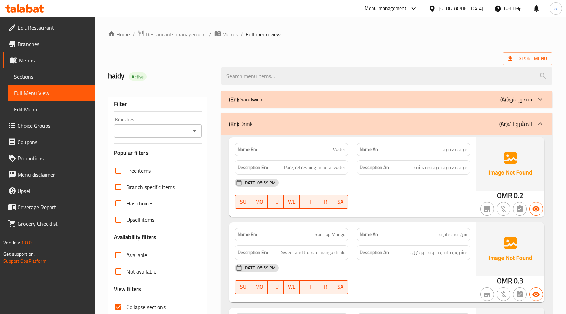
scroll to position [0, 0]
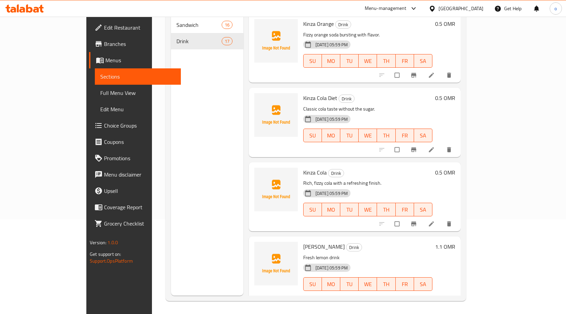
scroll to position [95, 0]
click at [435, 294] on icon at bounding box center [431, 297] width 7 height 7
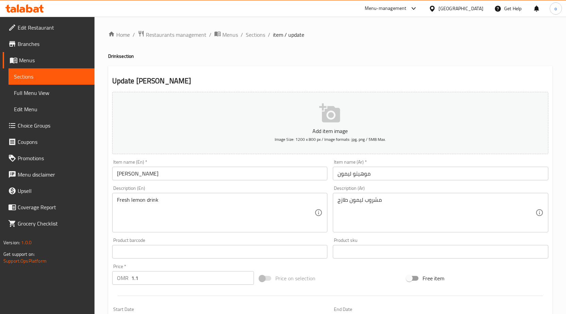
click at [29, 75] on span "Sections" at bounding box center [51, 76] width 75 height 8
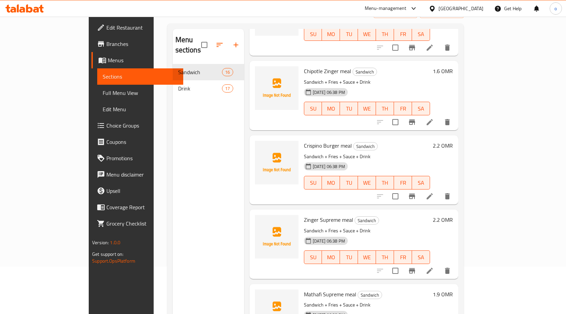
scroll to position [95, 0]
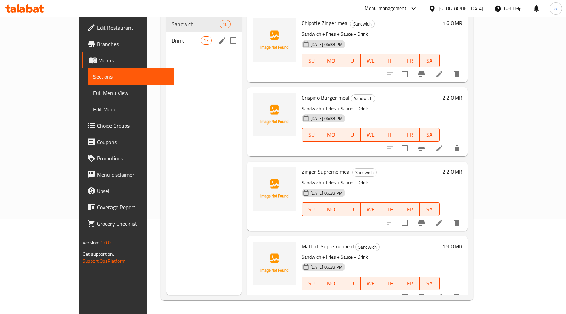
click at [172, 36] on span "Drink" at bounding box center [186, 40] width 29 height 8
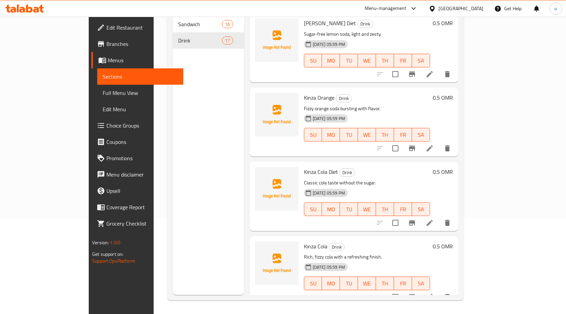
scroll to position [966, 0]
click at [452, 293] on icon "delete" at bounding box center [448, 297] width 8 height 8
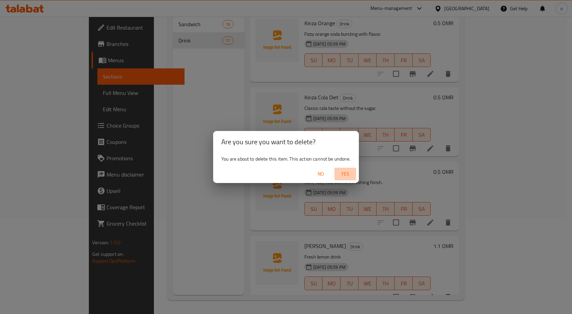
click at [349, 175] on span "Yes" at bounding box center [345, 174] width 16 height 9
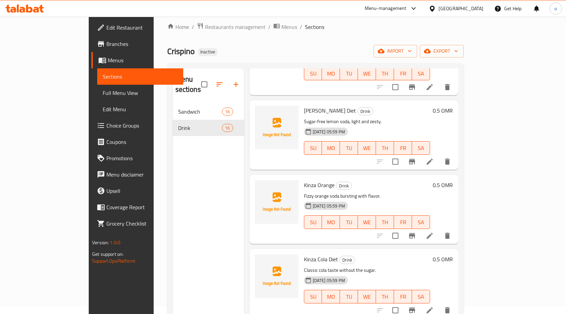
scroll to position [0, 0]
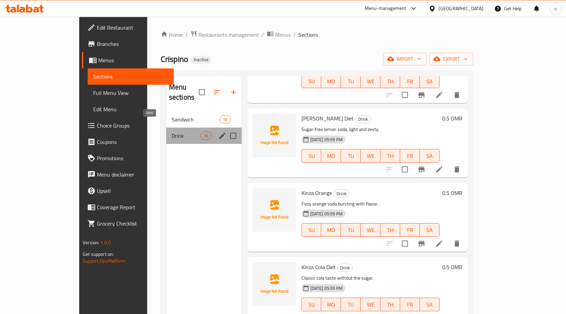
click at [172, 132] on span "Drink" at bounding box center [186, 136] width 29 height 8
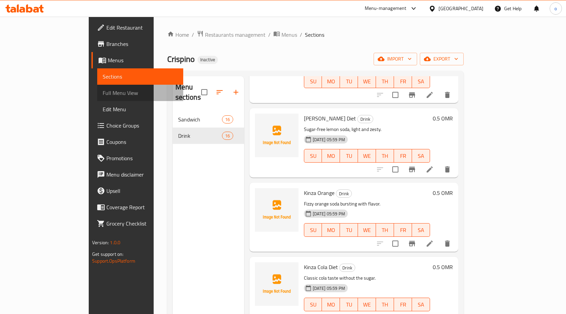
click at [103, 95] on span "Full Menu View" at bounding box center [140, 93] width 75 height 8
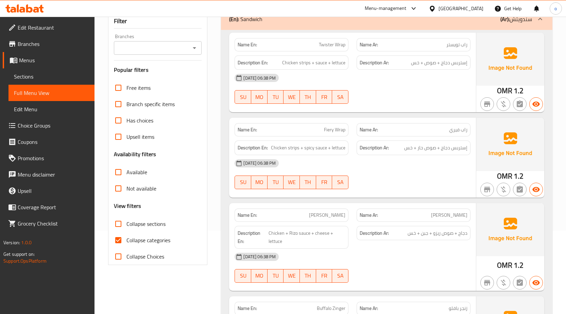
scroll to position [136, 0]
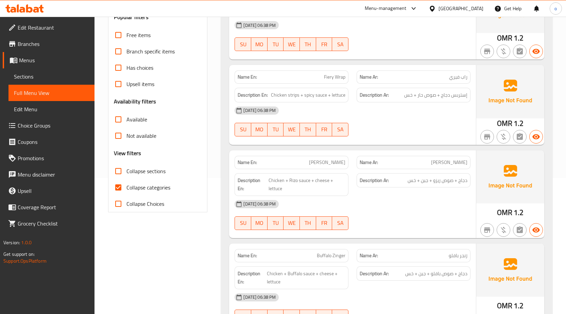
drag, startPoint x: 122, startPoint y: 188, endPoint x: 115, endPoint y: 173, distance: 16.8
click at [122, 188] on input "Collapse categories" at bounding box center [118, 187] width 16 height 16
checkbox input "false"
click at [116, 170] on input "Collapse sections" at bounding box center [118, 171] width 16 height 16
checkbox input "true"
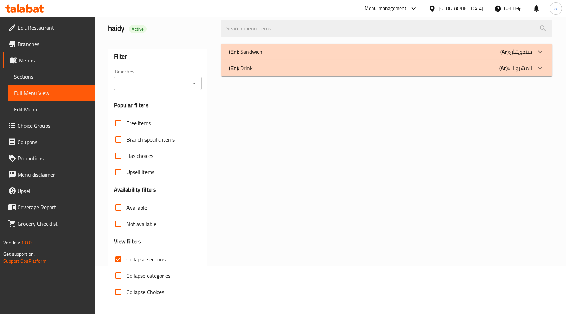
scroll to position [48, 0]
click at [303, 70] on div "(En): Drink (Ar): المشروبات" at bounding box center [380, 68] width 303 height 8
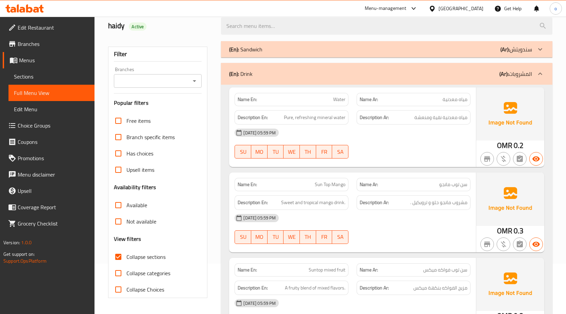
scroll to position [0, 0]
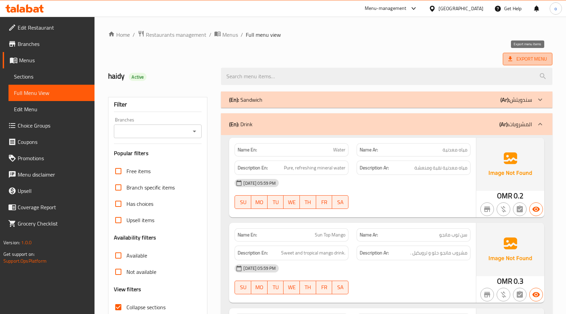
click at [551, 63] on span "Export Menu" at bounding box center [528, 59] width 50 height 13
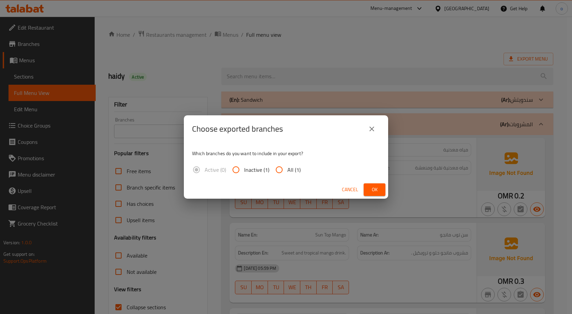
click at [278, 168] on input "All (1)" at bounding box center [279, 170] width 16 height 16
radio input "true"
click at [374, 190] on span "Ok" at bounding box center [374, 189] width 11 height 9
